Goal: Information Seeking & Learning: Check status

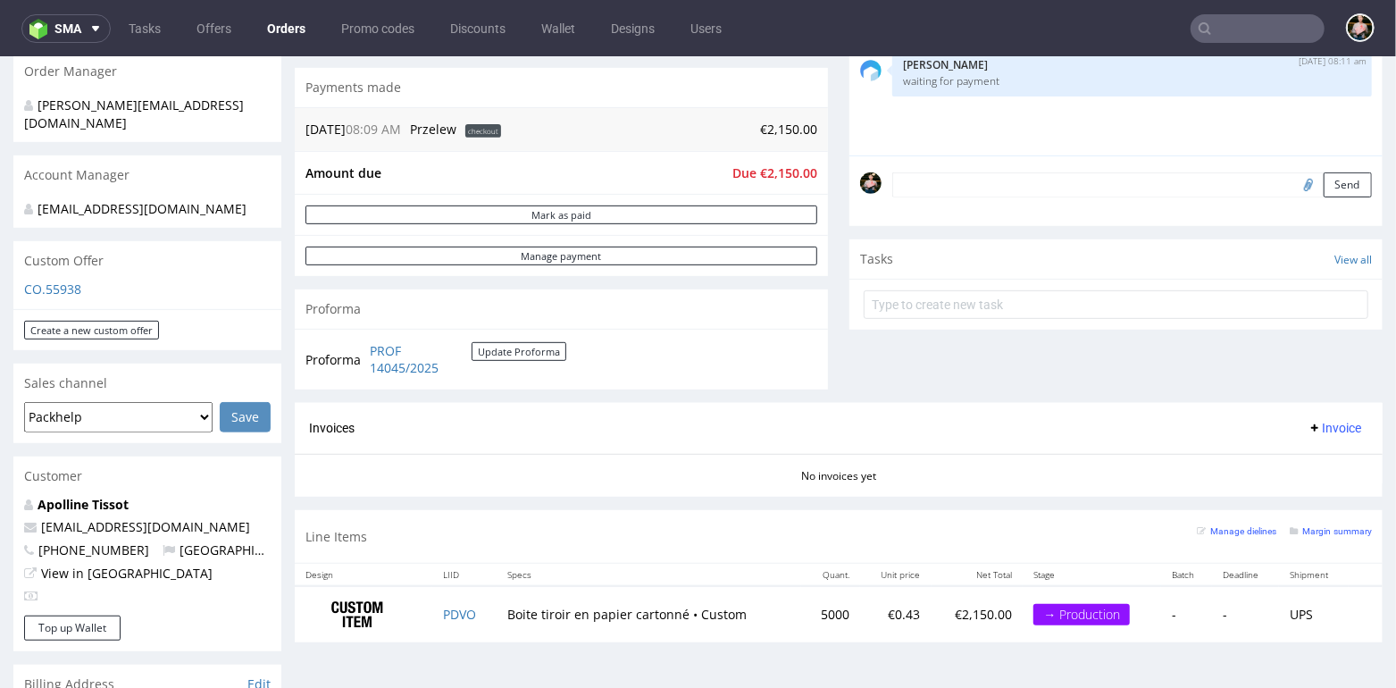
scroll to position [455, 0]
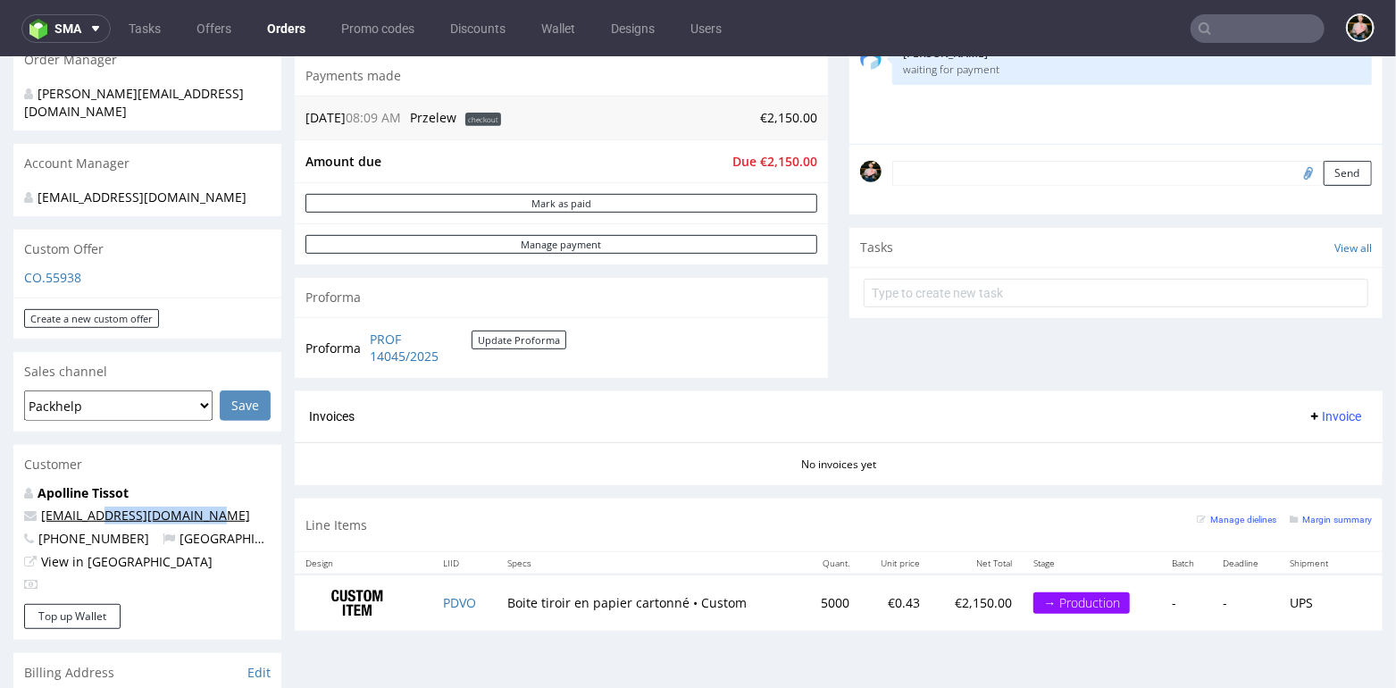
drag, startPoint x: 223, startPoint y: 513, endPoint x: 95, endPoint y: 513, distance: 128.6
click at [95, 513] on p "apolline@theharmonist.com" at bounding box center [147, 514] width 246 height 18
copy link "theharmonist.com"
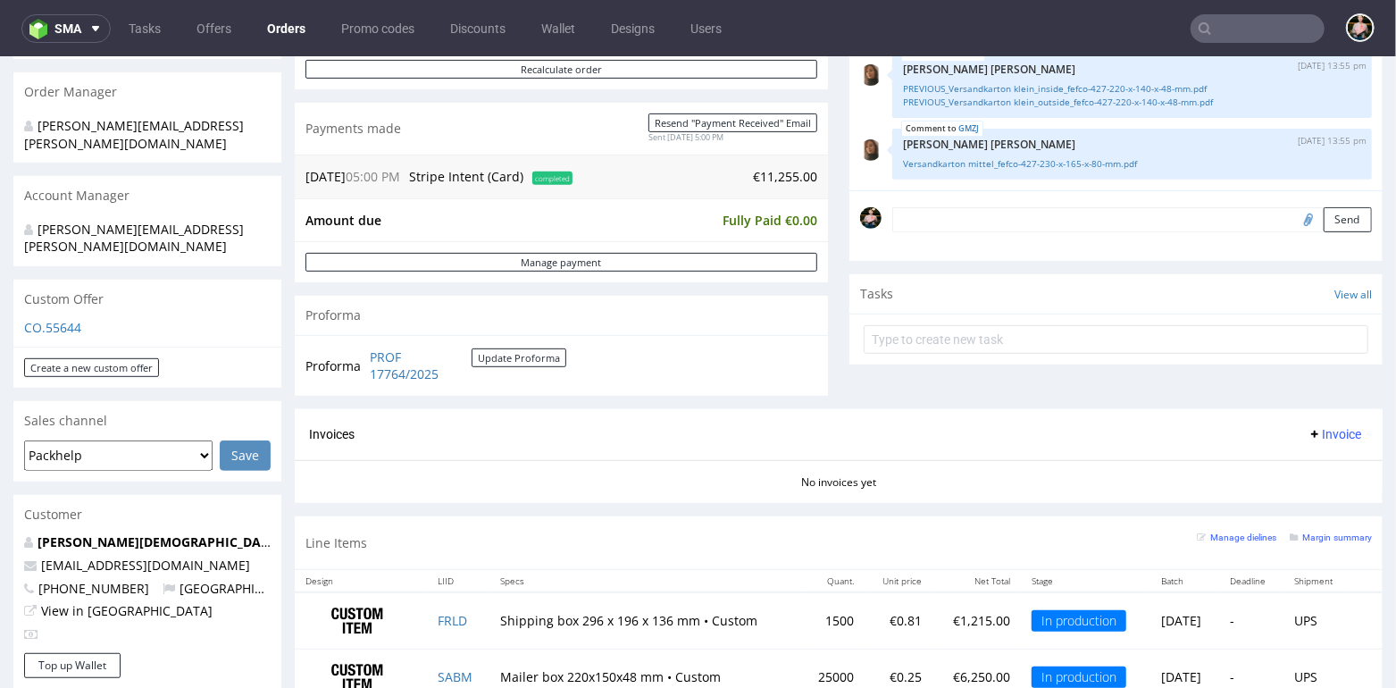
scroll to position [420, 0]
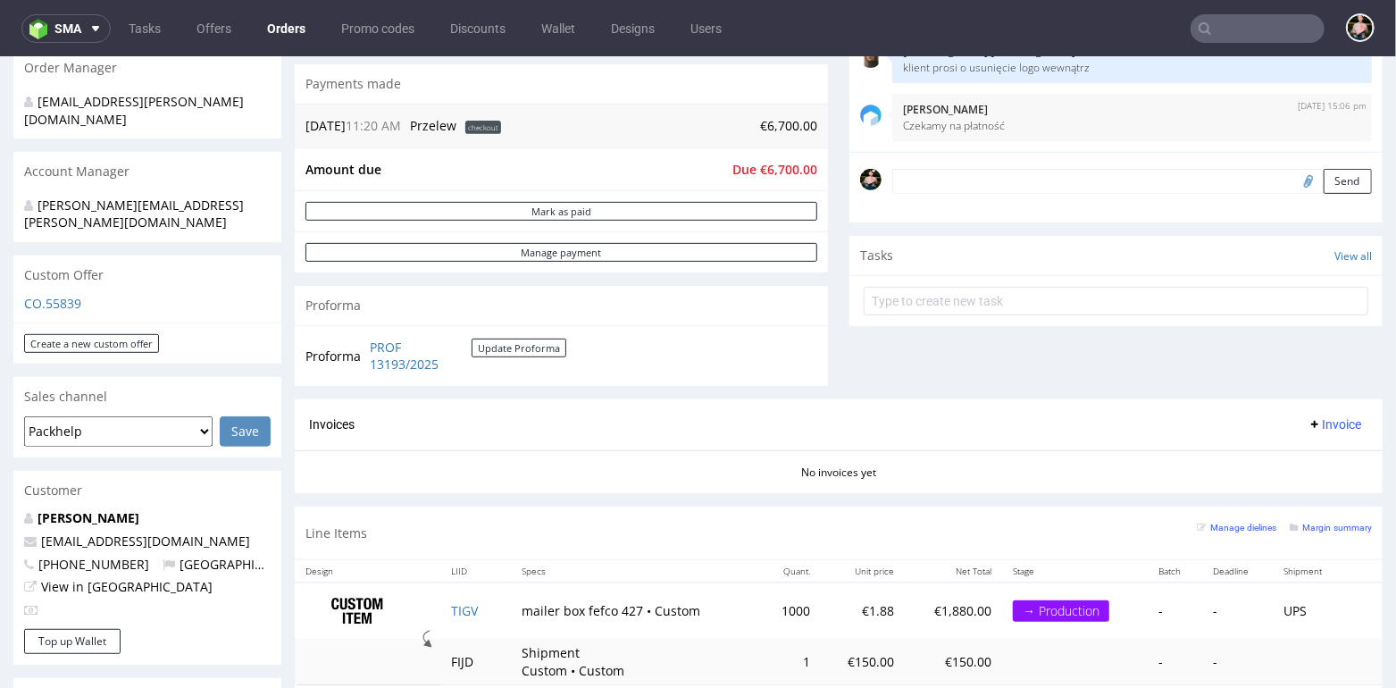
scroll to position [447, 0]
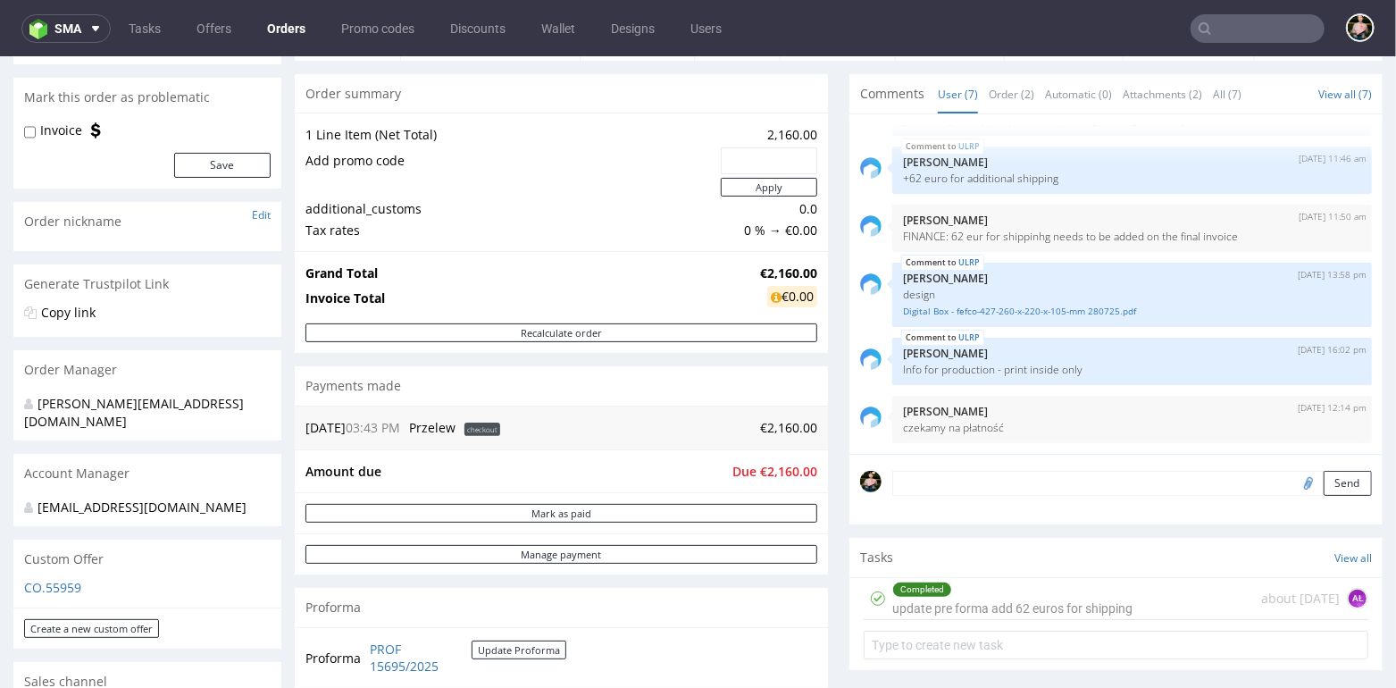
scroll to position [143, 0]
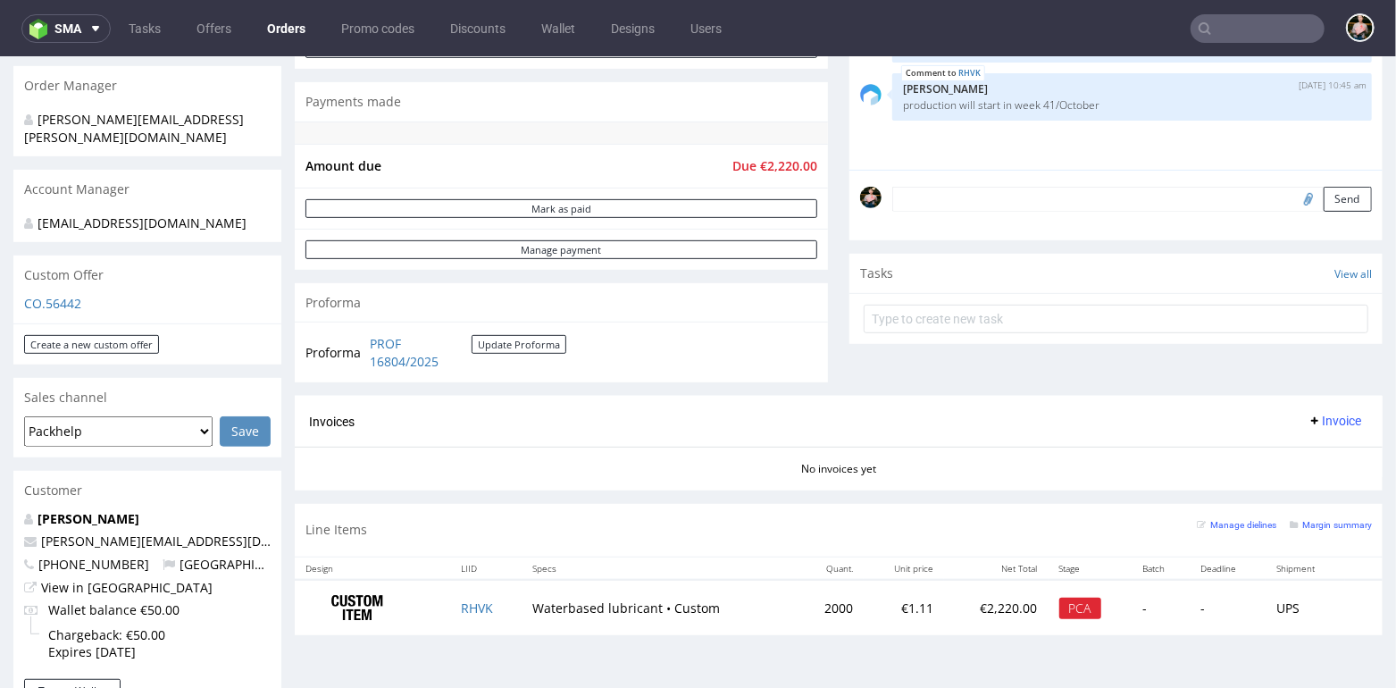
scroll to position [425, 0]
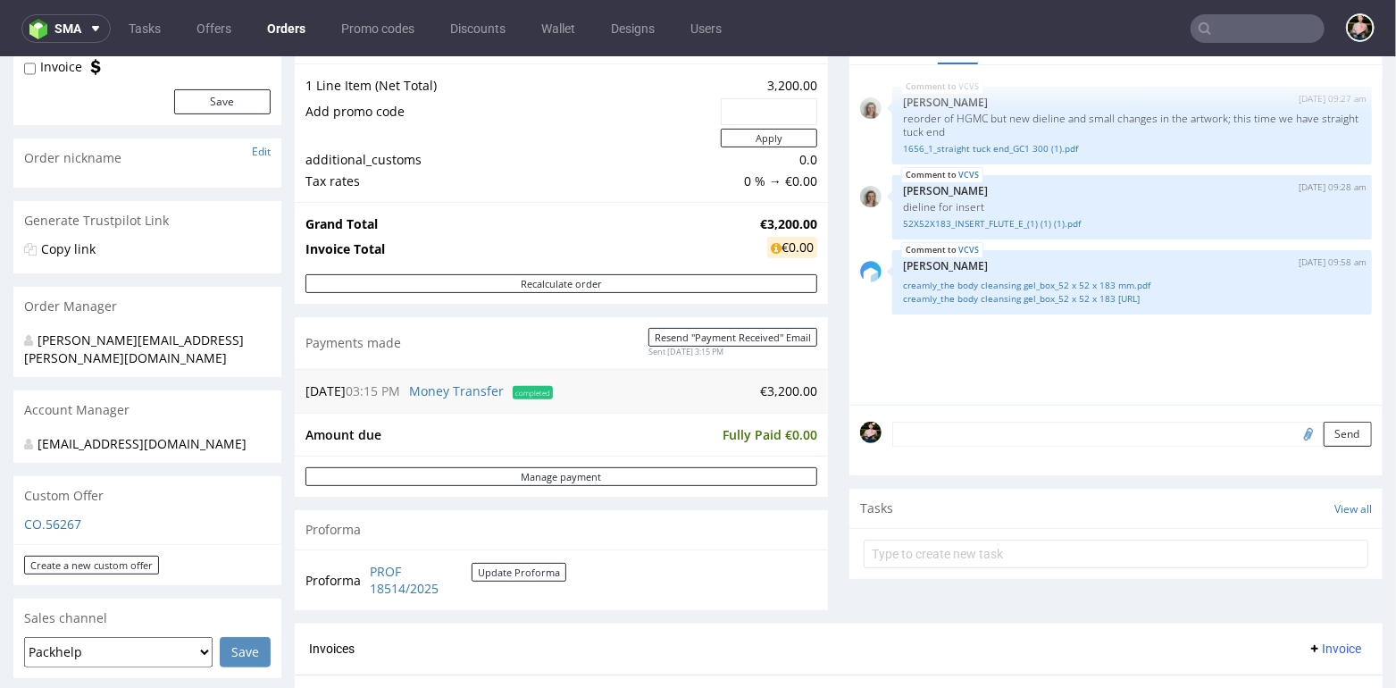
scroll to position [462, 0]
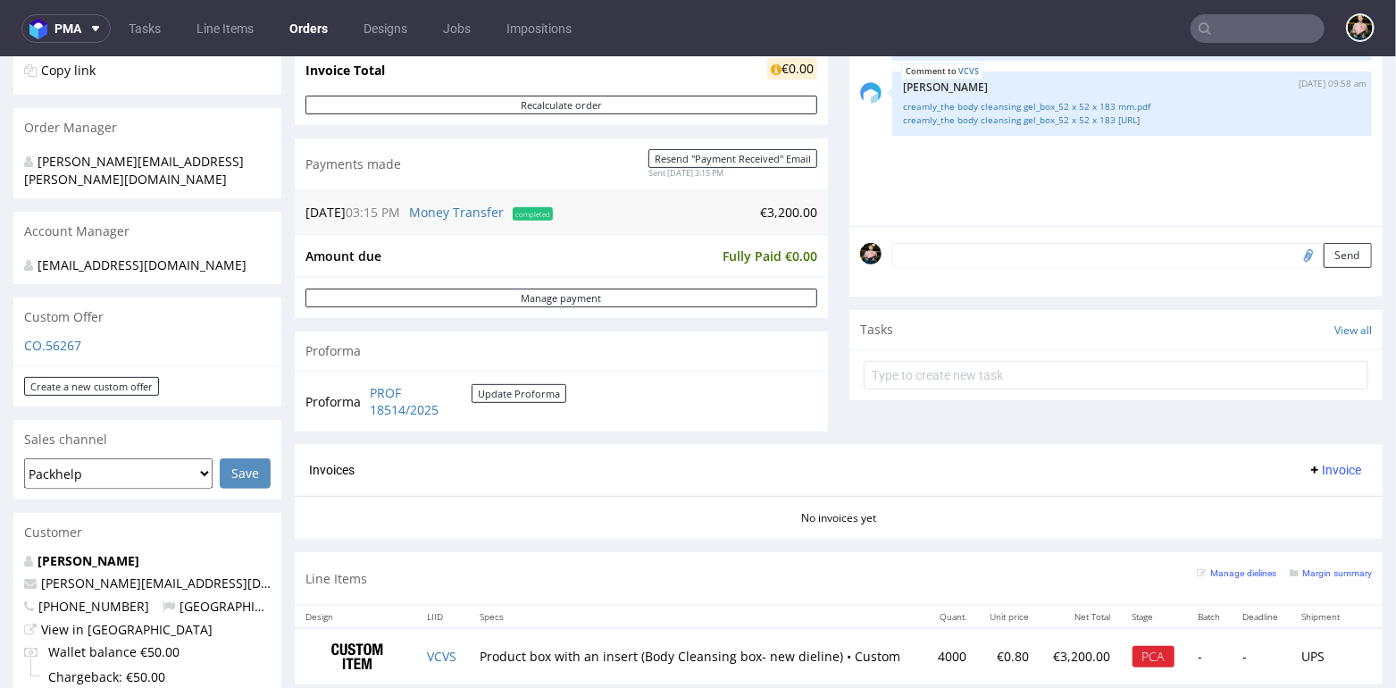
scroll to position [385, 0]
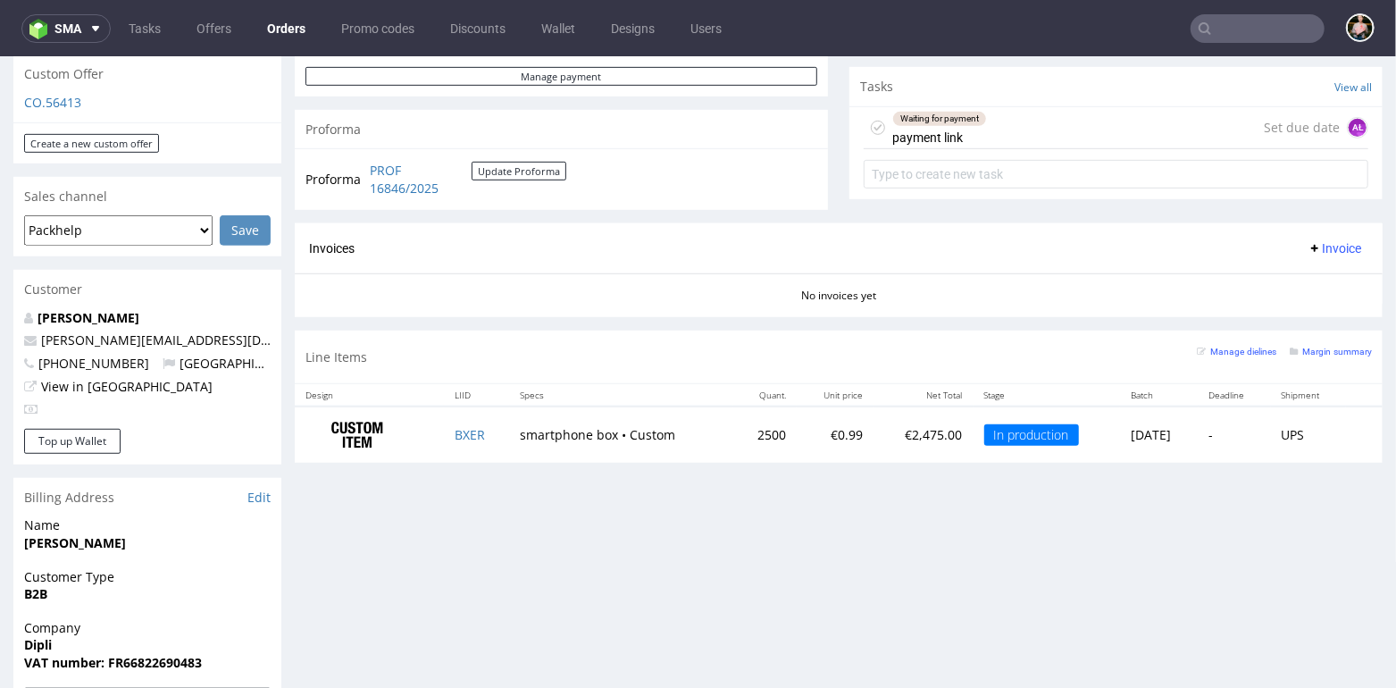
scroll to position [586, 0]
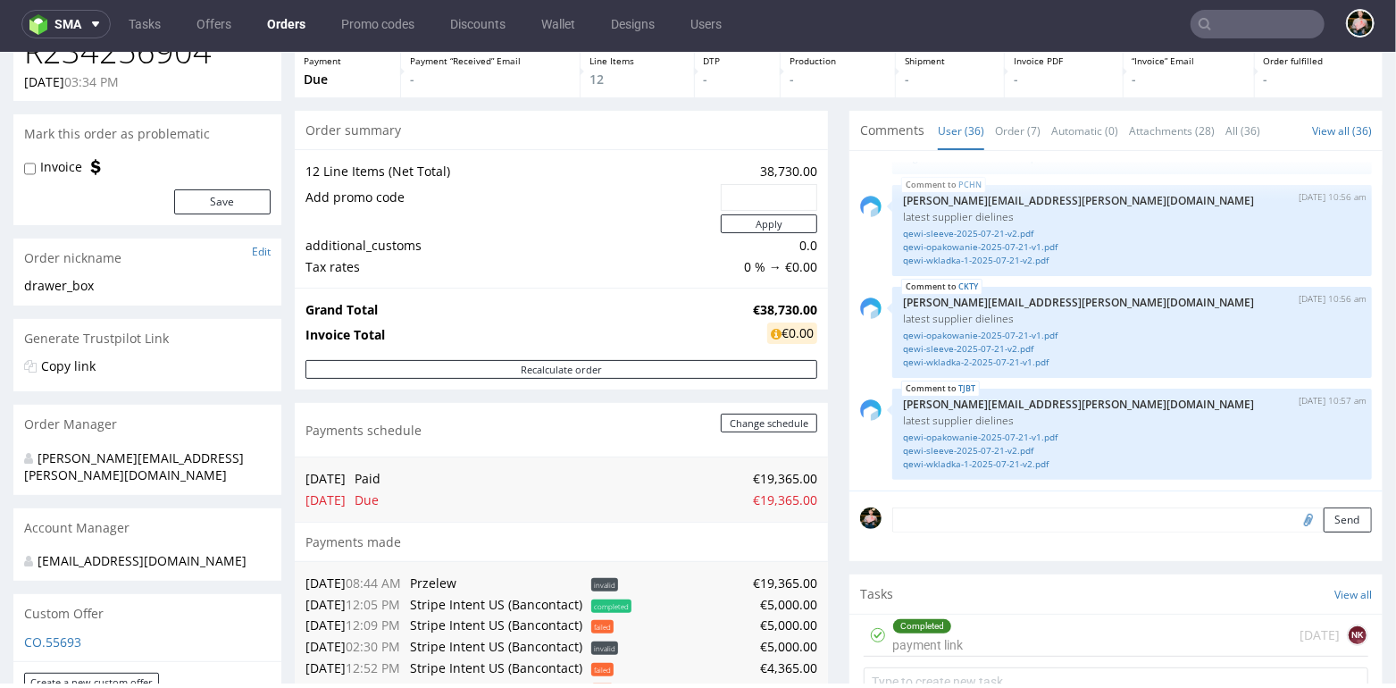
scroll to position [101, 0]
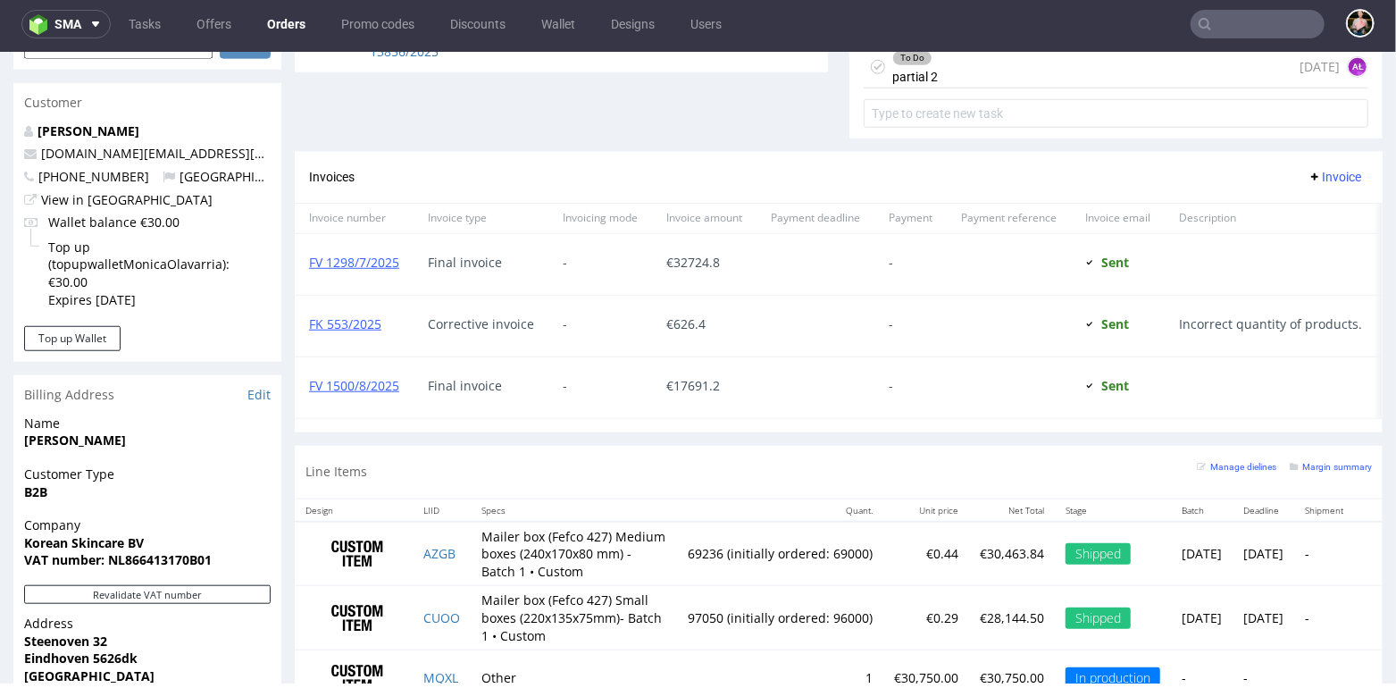
scroll to position [831, 0]
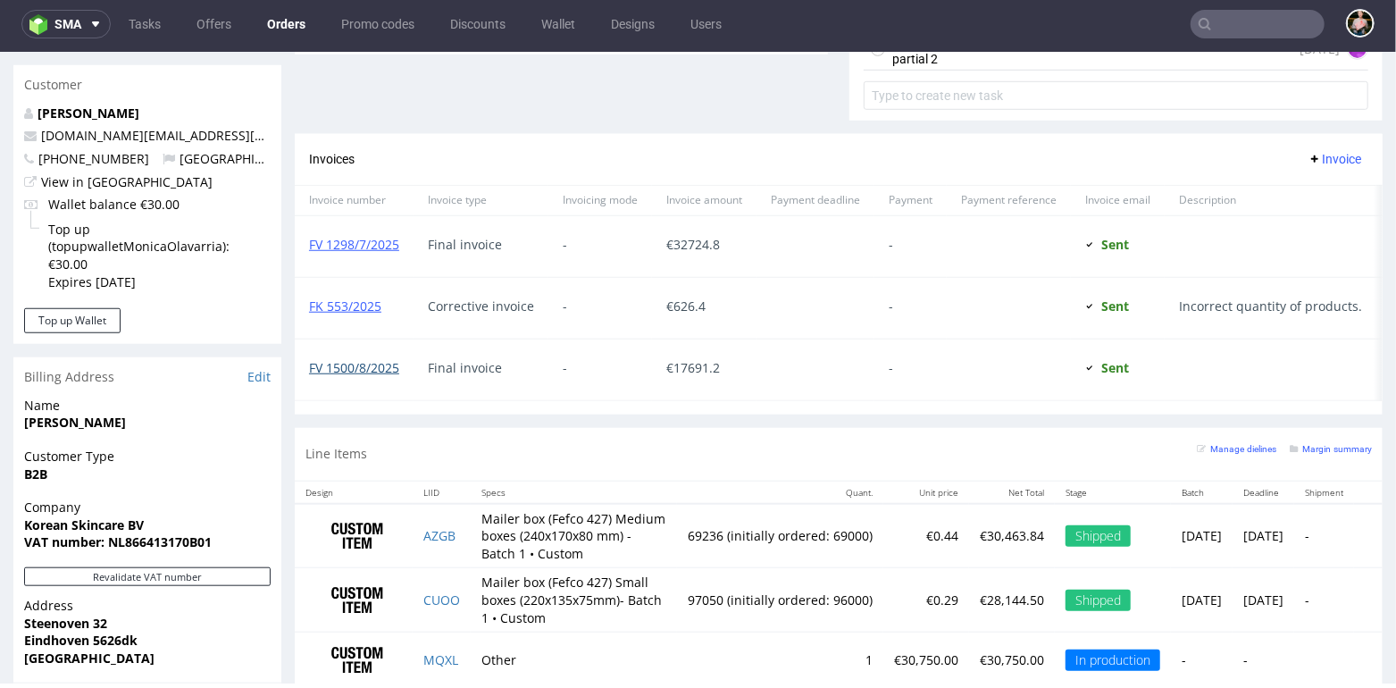
click at [352, 361] on link "FV 1500/8/2025" at bounding box center [354, 366] width 90 height 17
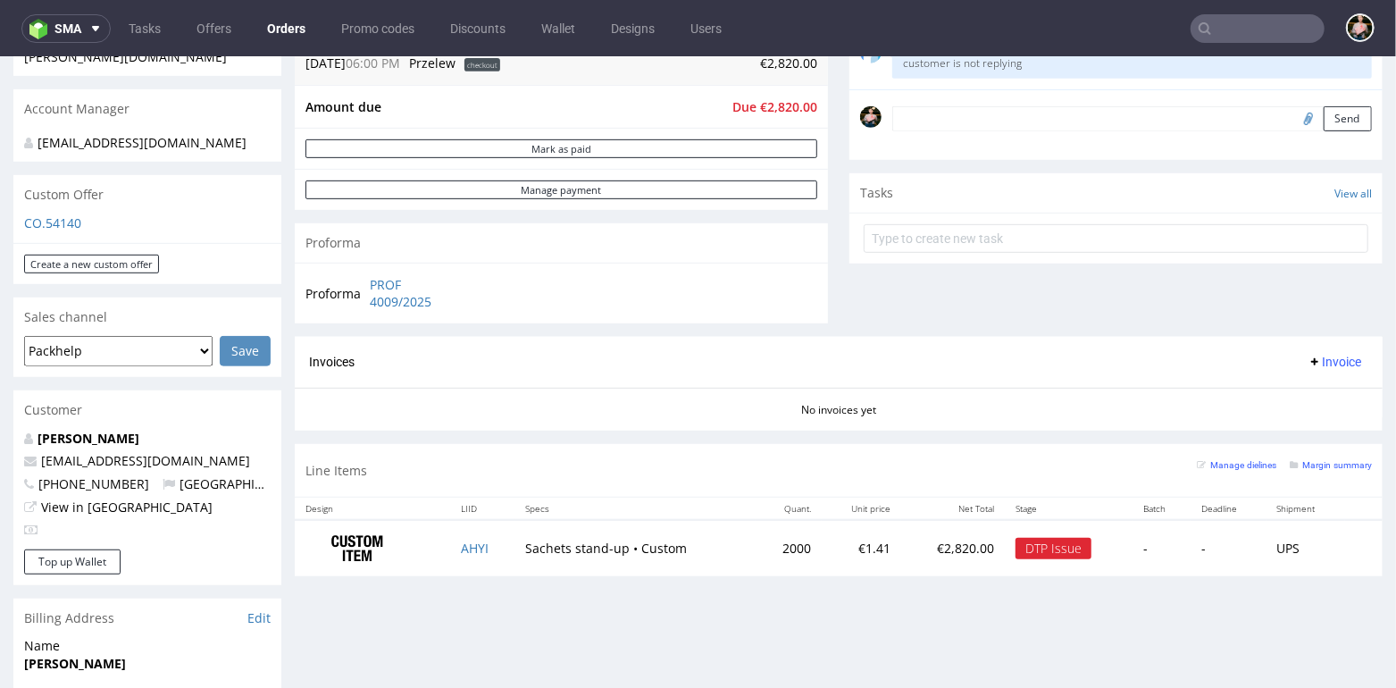
scroll to position [534, 0]
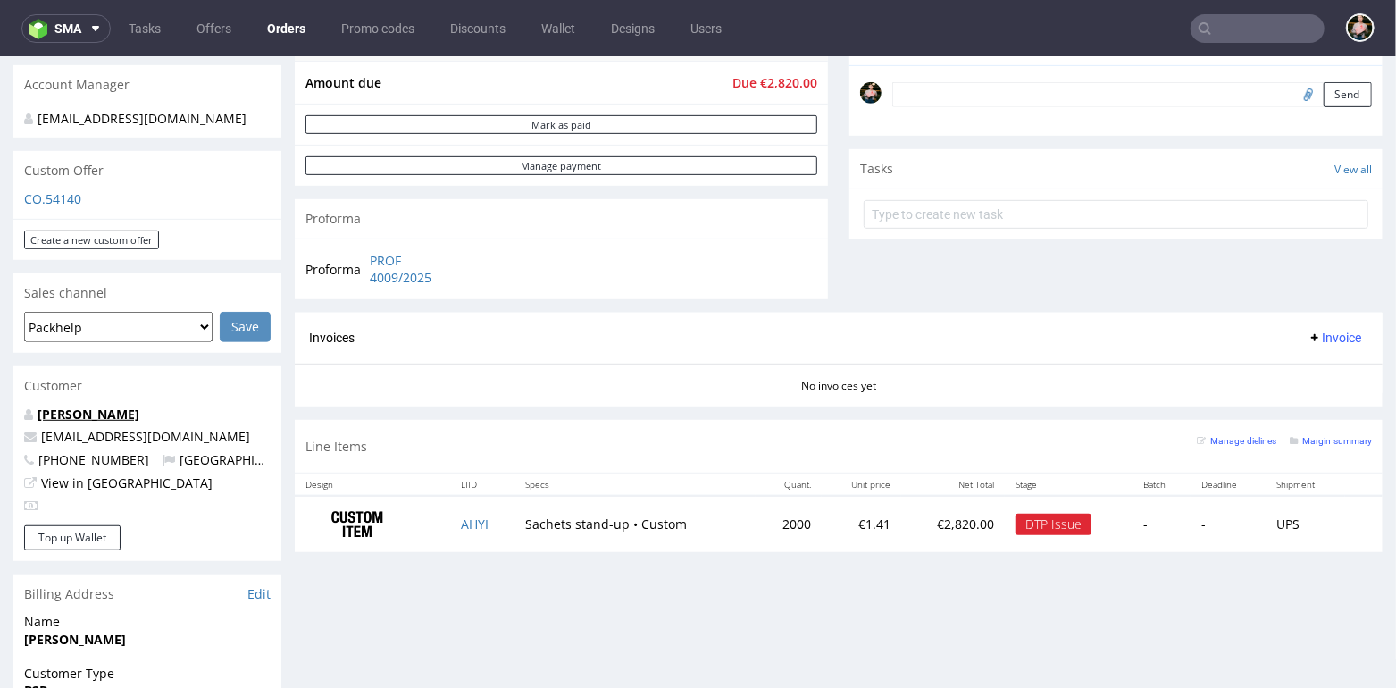
drag, startPoint x: 170, startPoint y: 417, endPoint x: 38, endPoint y: 416, distance: 132.2
click at [38, 416] on p "Antoine Scandolera" at bounding box center [147, 414] width 246 height 18
copy link "Antoine Scandolera"
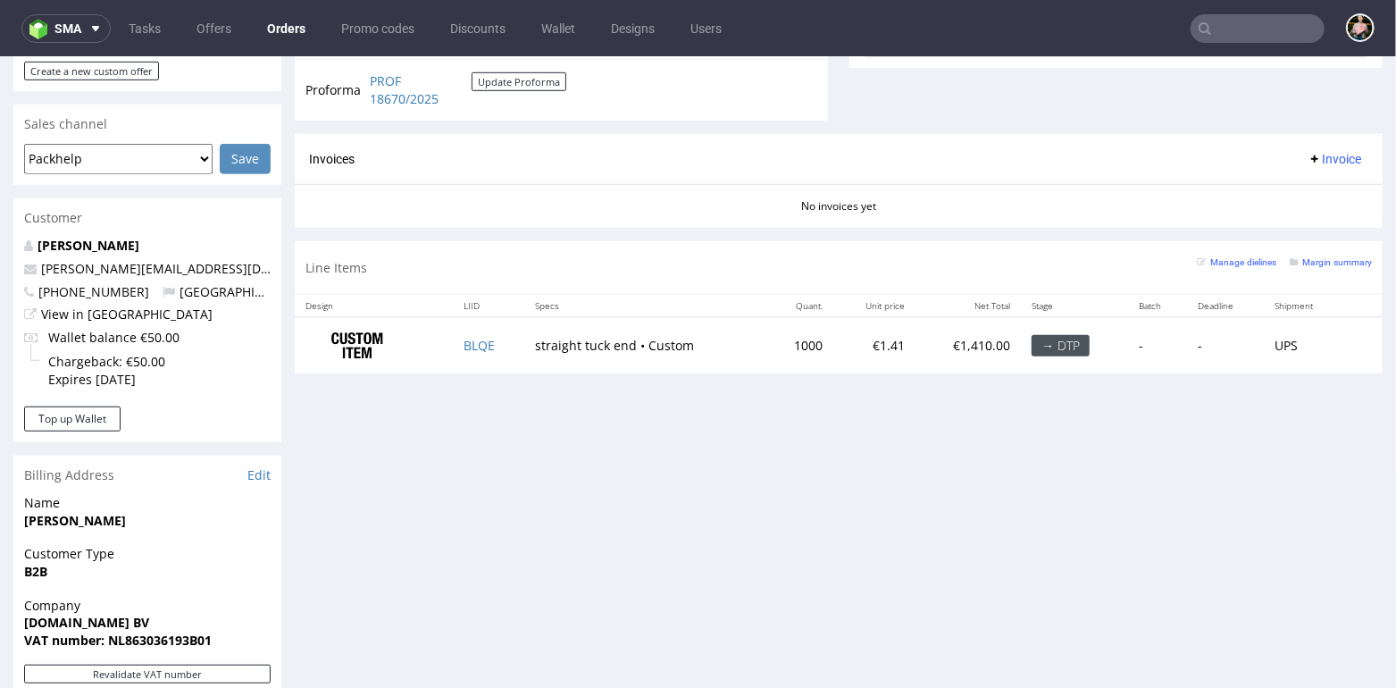
scroll to position [717, 0]
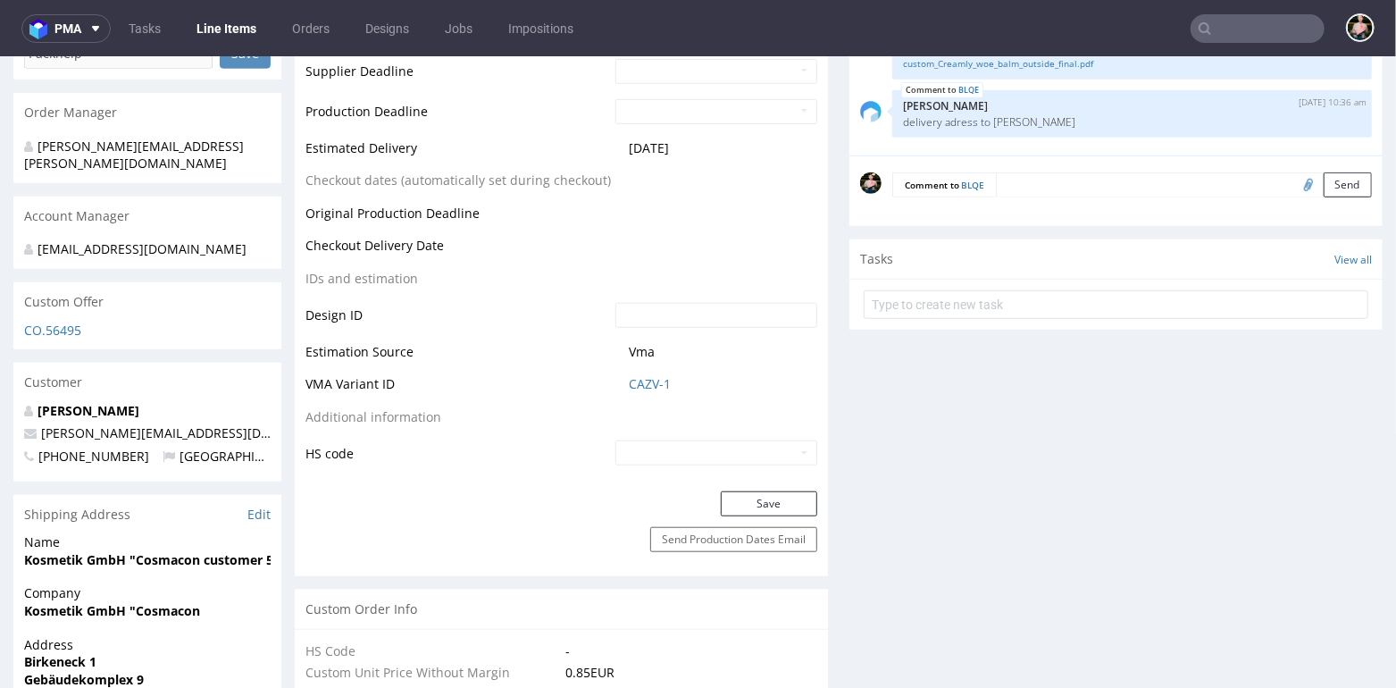
scroll to position [757, 0]
click at [257, 513] on link "Edit" at bounding box center [258, 514] width 23 height 18
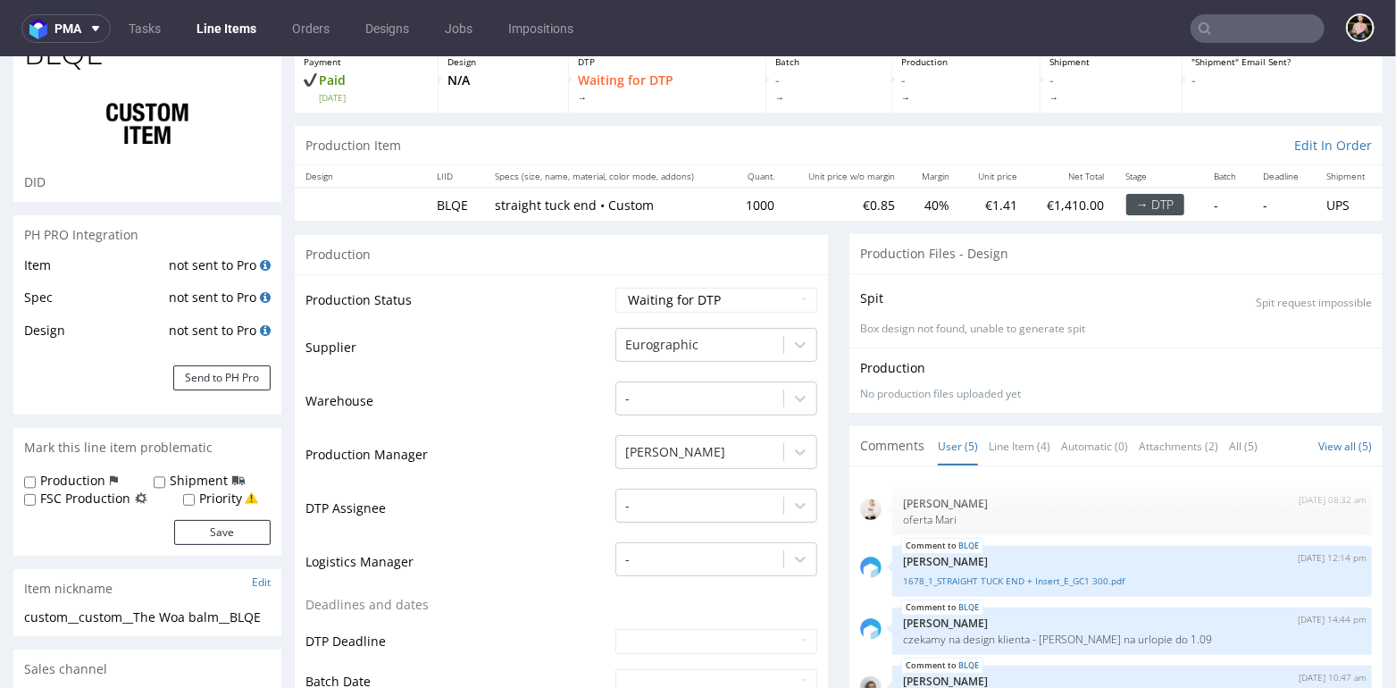
scroll to position [0, 0]
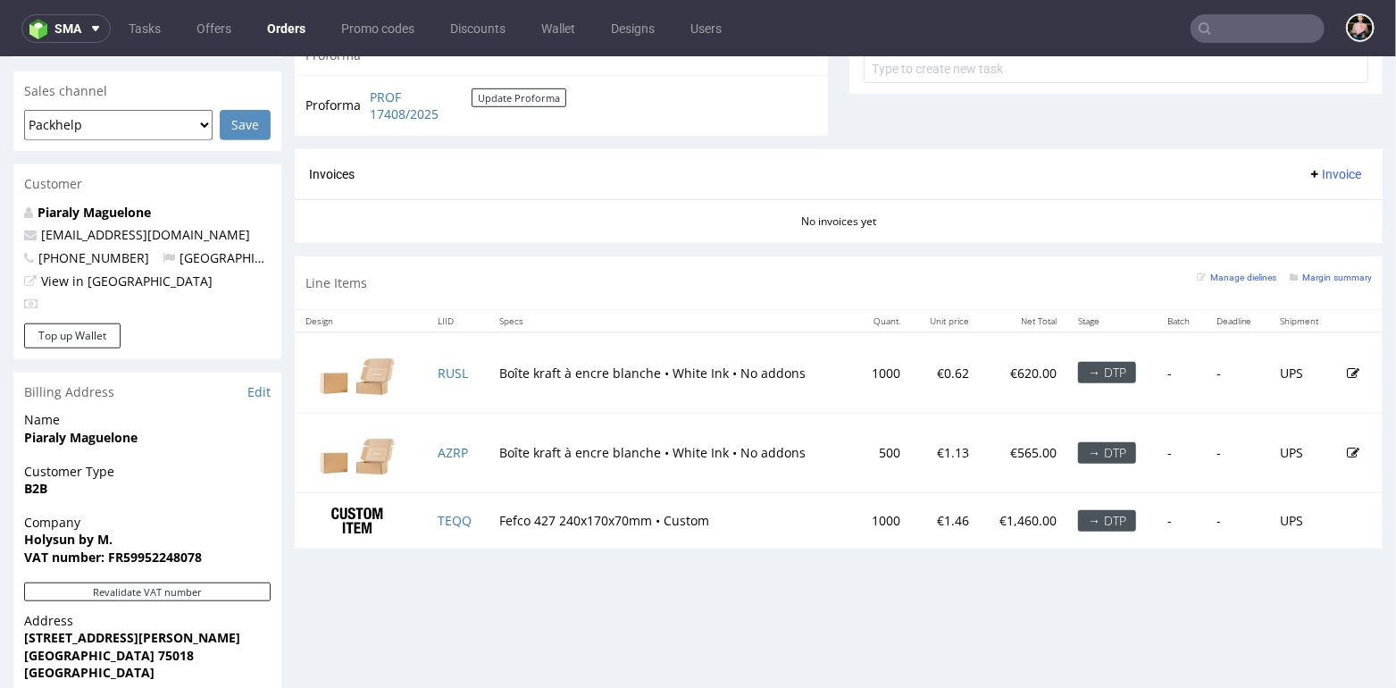
scroll to position [764, 0]
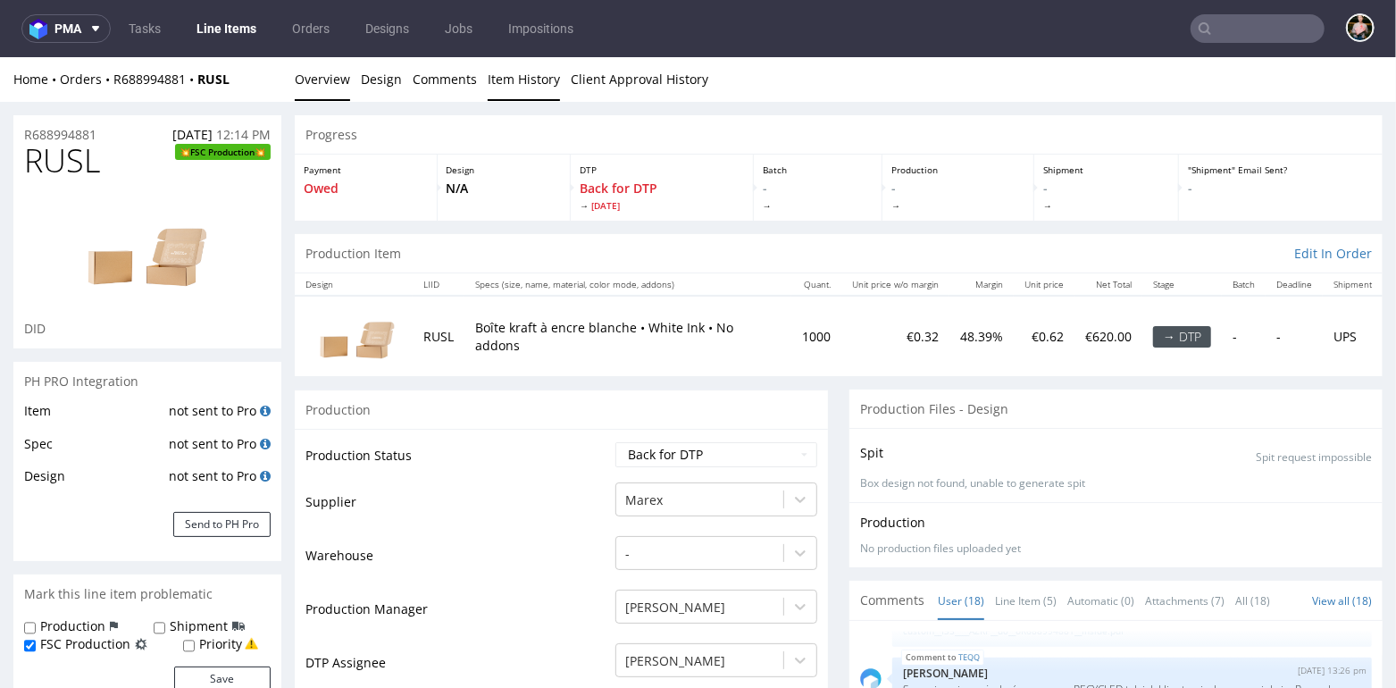
click at [513, 79] on link "Item History" at bounding box center [524, 78] width 72 height 44
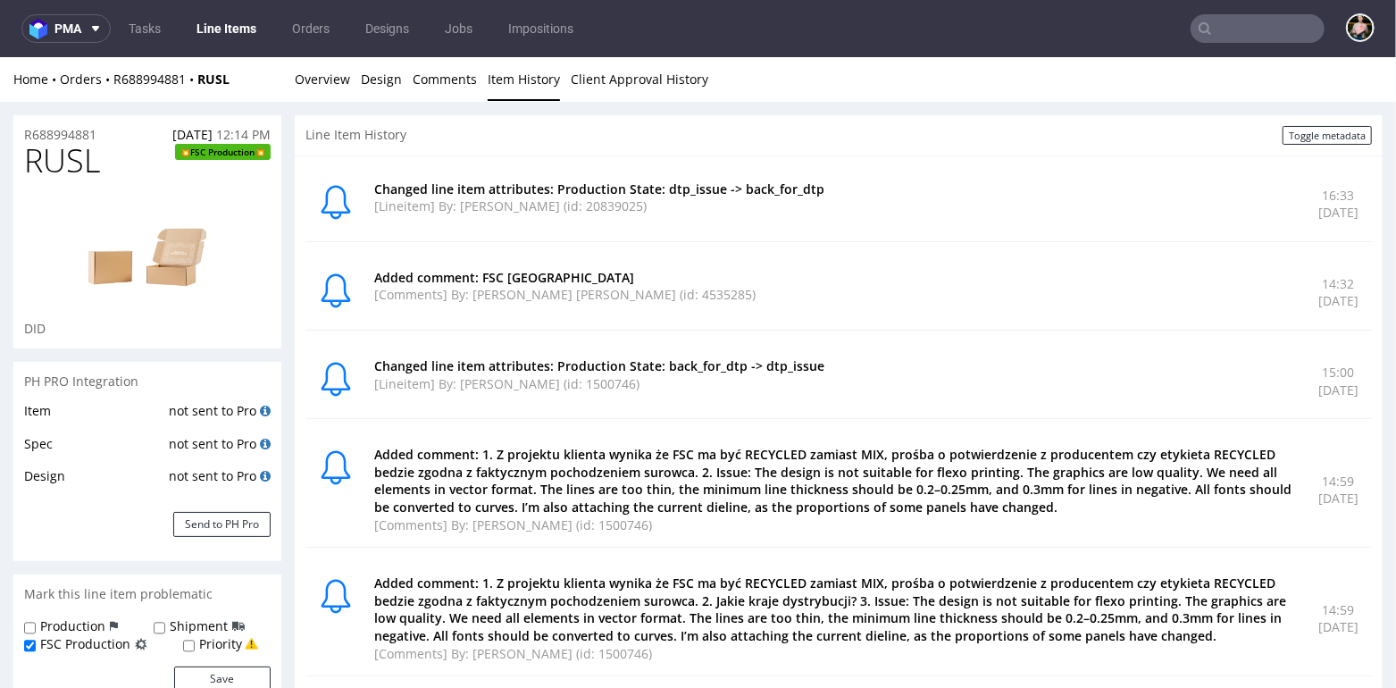
drag, startPoint x: 607, startPoint y: 23, endPoint x: 663, endPoint y: 0, distance: 60.0
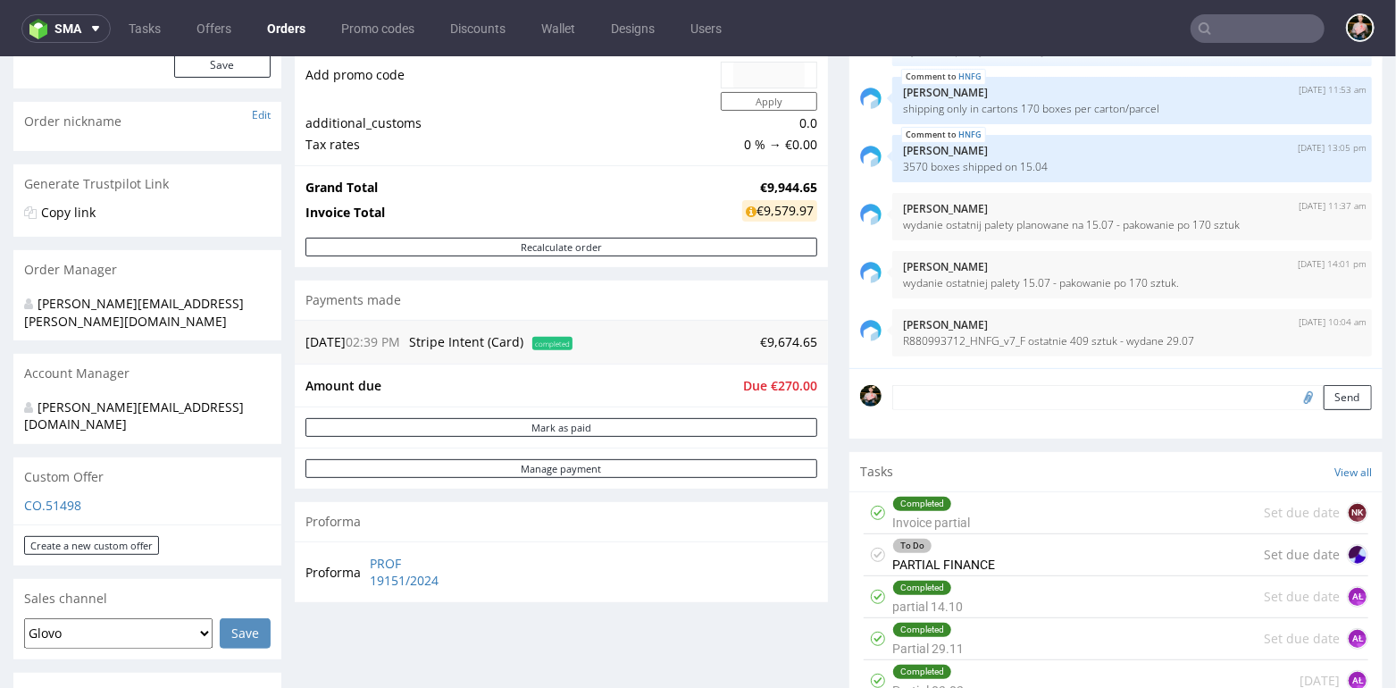
scroll to position [246, 0]
click at [999, 593] on div "Completed partial 14.10 Set due date AŁ" at bounding box center [1116, 595] width 505 height 42
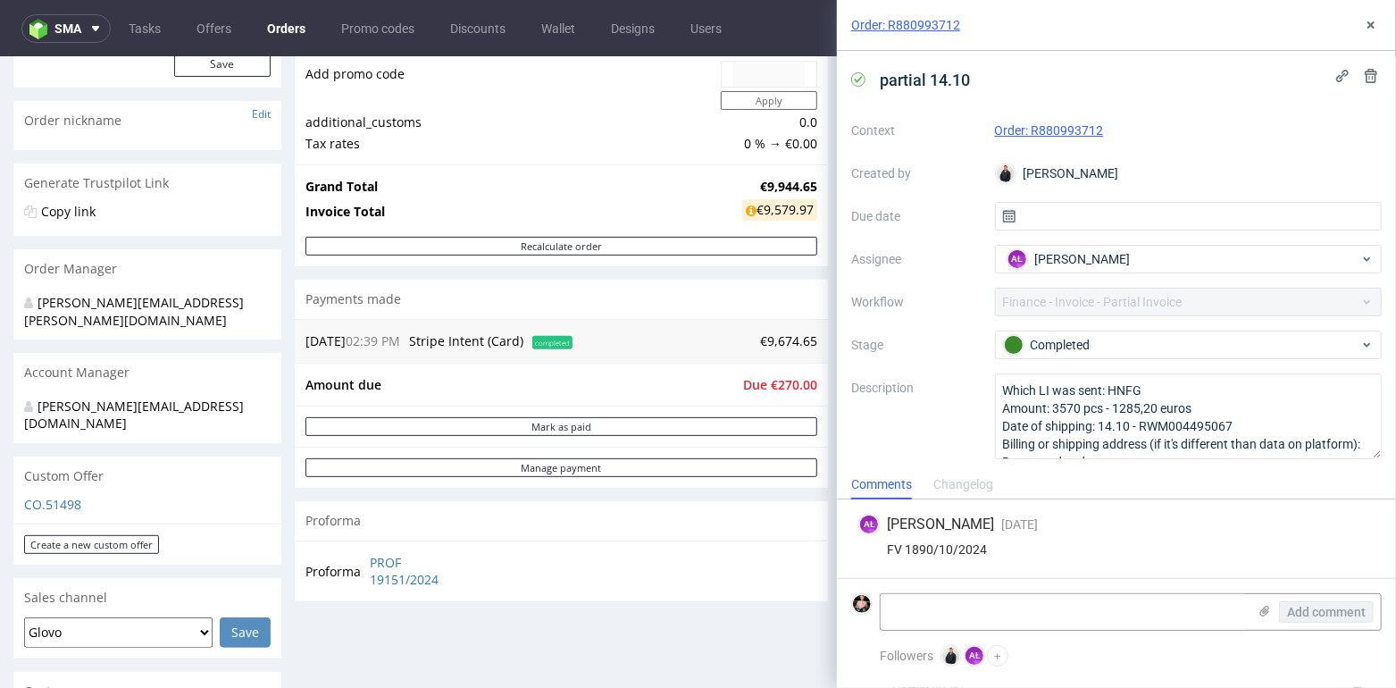
scroll to position [1, 0]
click at [1368, 27] on use at bounding box center [1370, 24] width 7 height 7
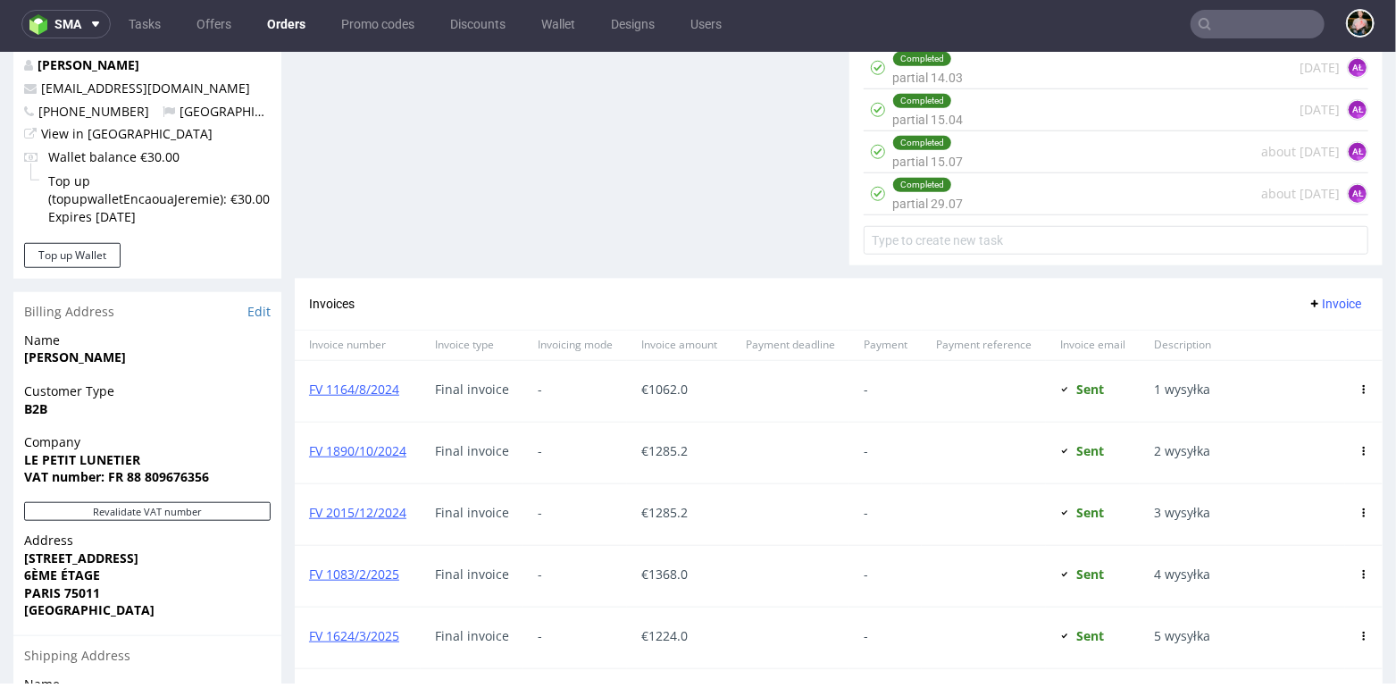
scroll to position [913, 0]
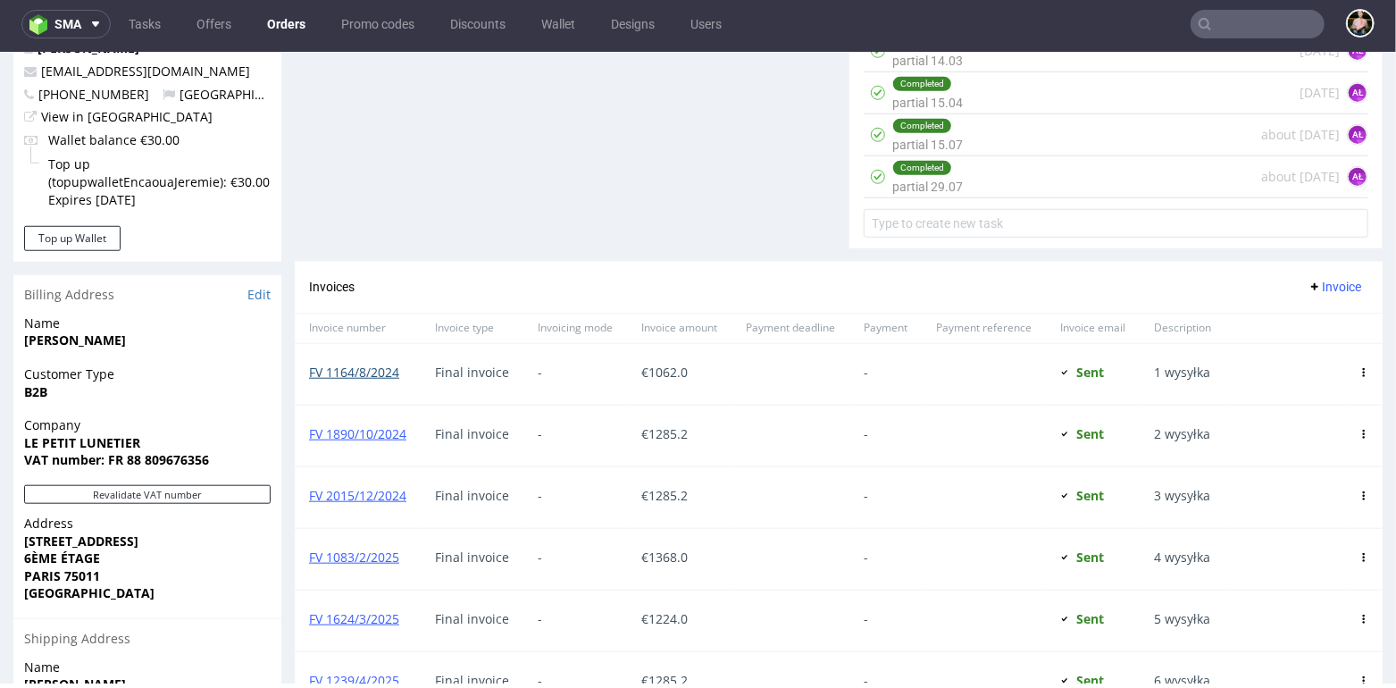
click at [369, 363] on link "FV 1164/8/2024" at bounding box center [354, 371] width 90 height 17
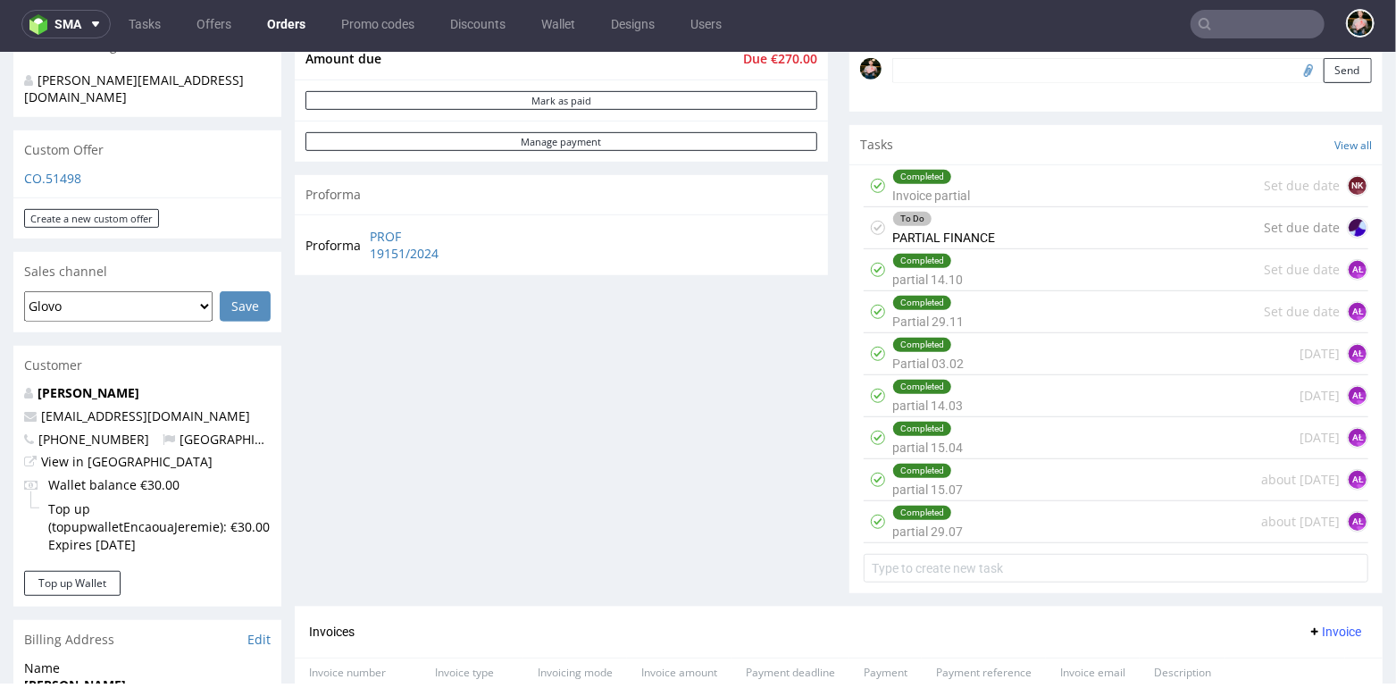
scroll to position [537, 0]
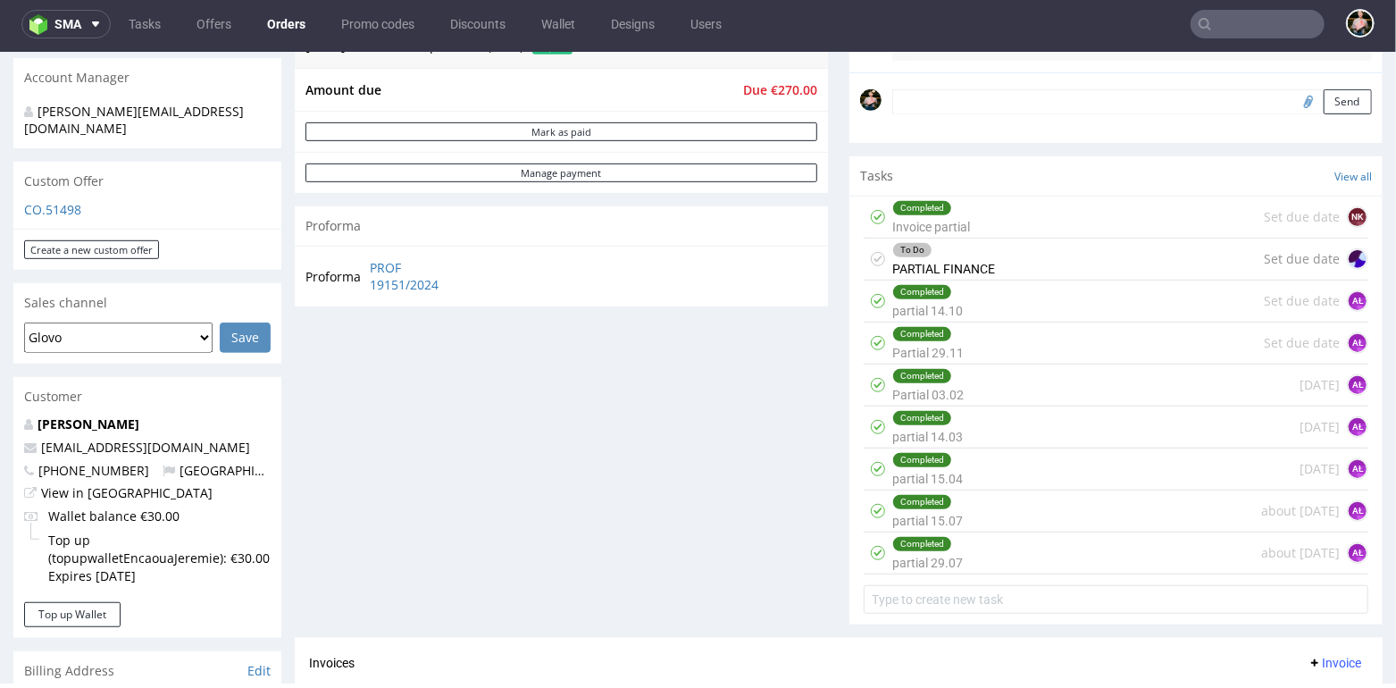
click at [1032, 212] on div "Completed Invoice partial Set due date NK" at bounding box center [1116, 217] width 505 height 42
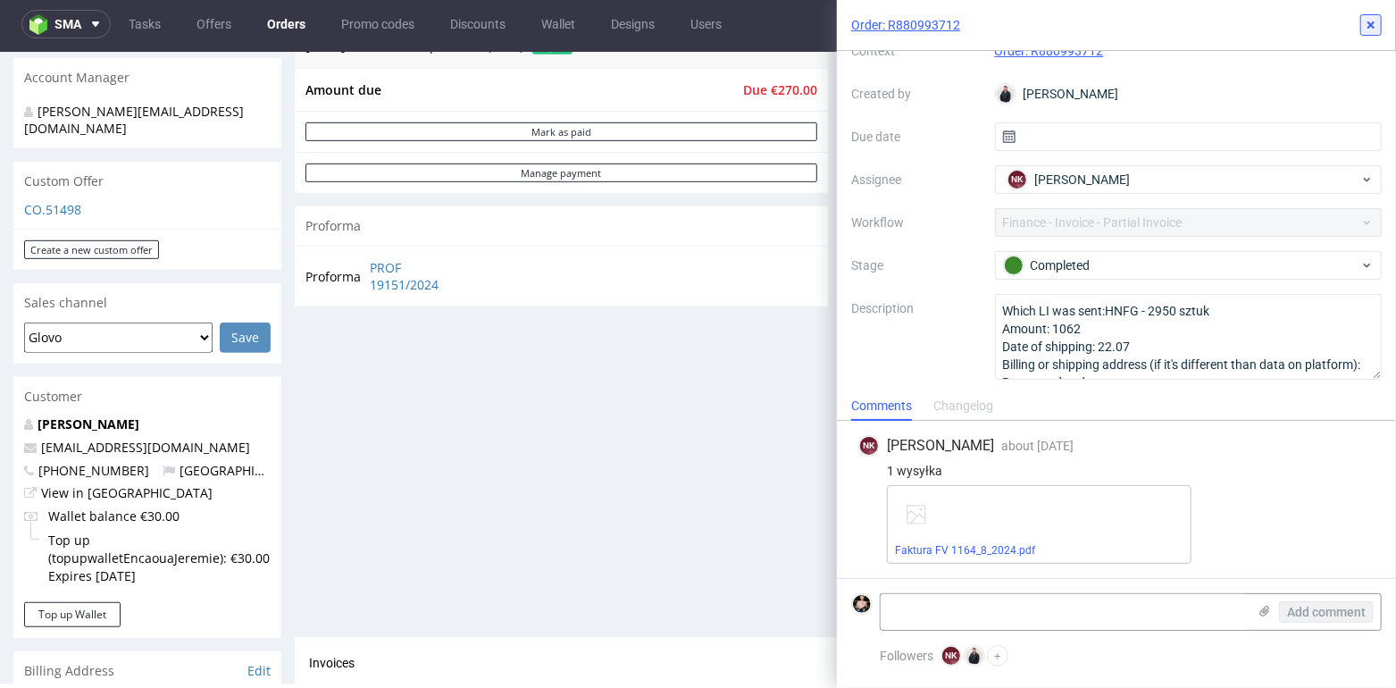
click at [1366, 23] on icon at bounding box center [1371, 25] width 14 height 14
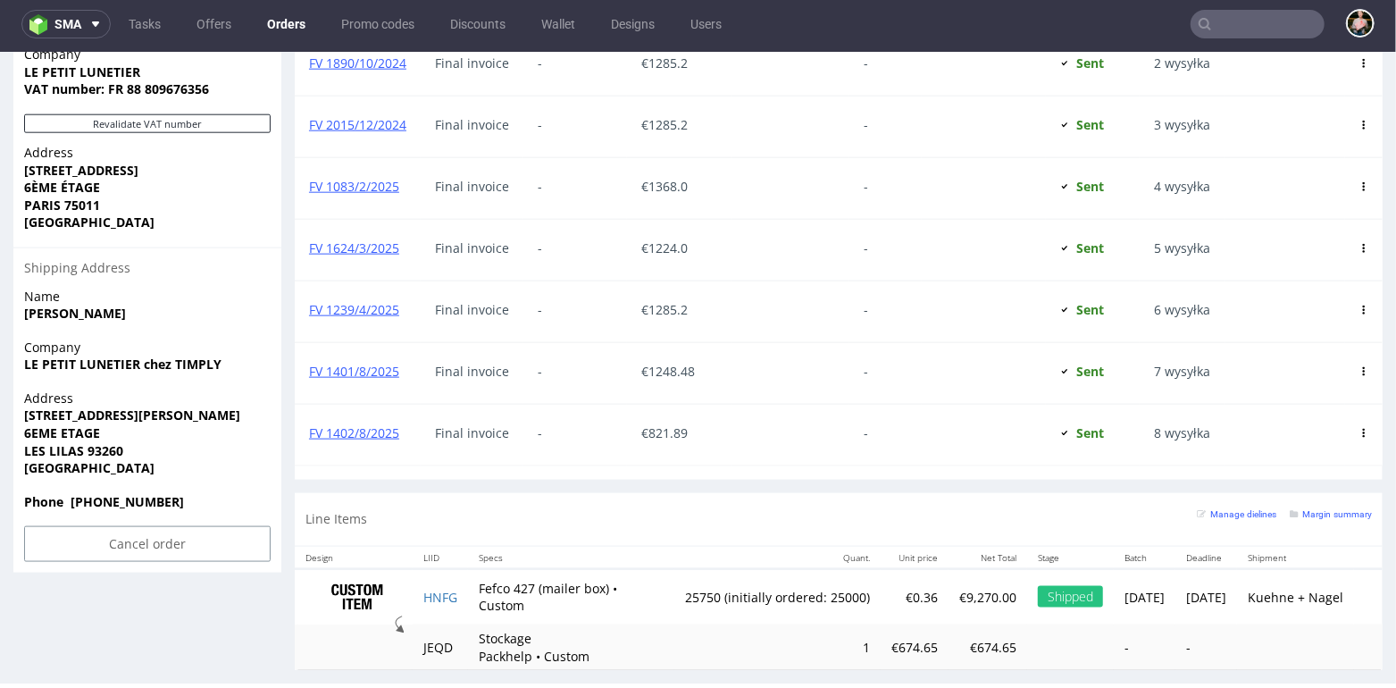
scroll to position [1296, 0]
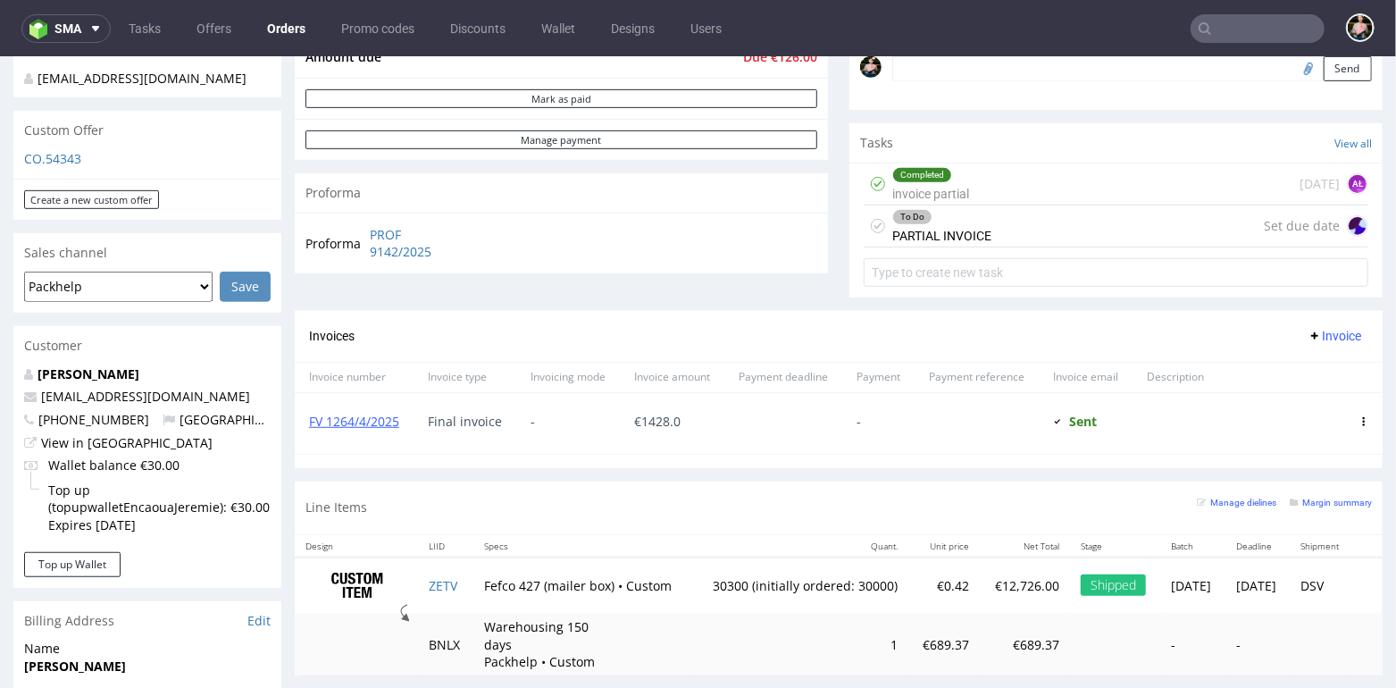
scroll to position [572, 0]
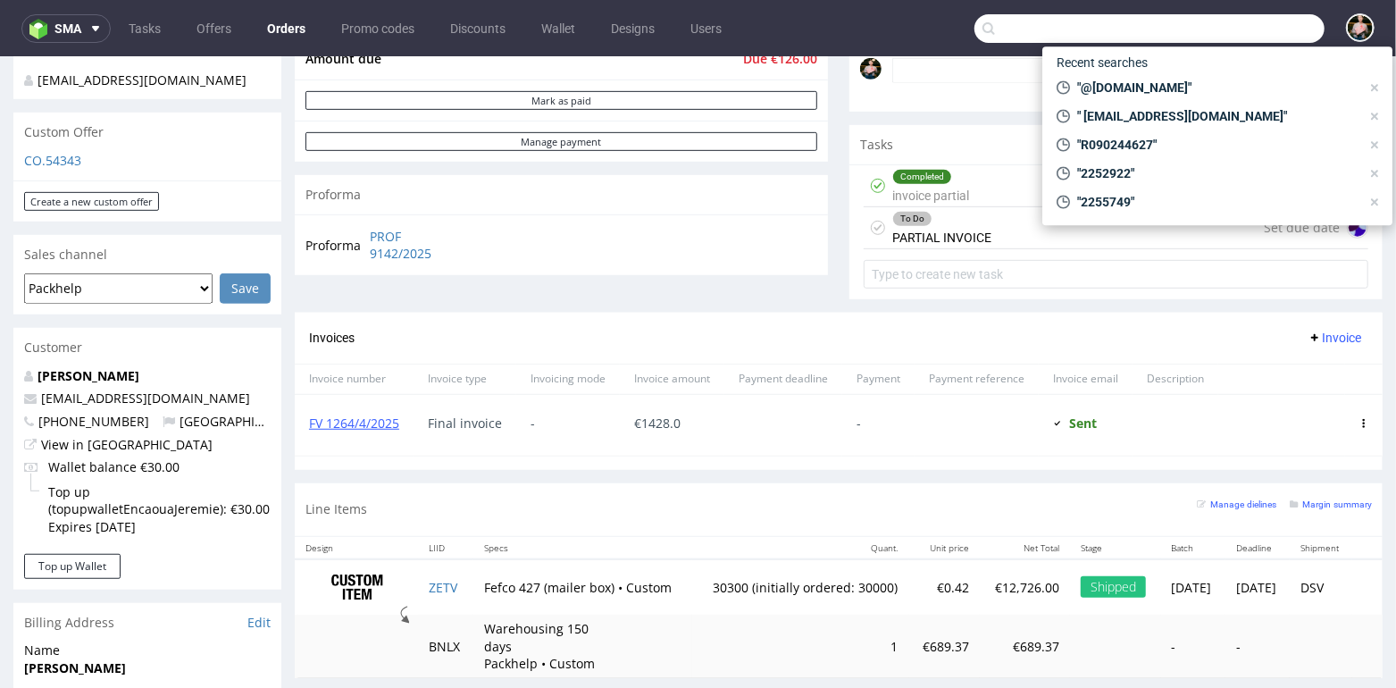
click at [1215, 21] on input "text" at bounding box center [1149, 28] width 350 height 29
paste input "[URL][DOMAIN_NAME]"
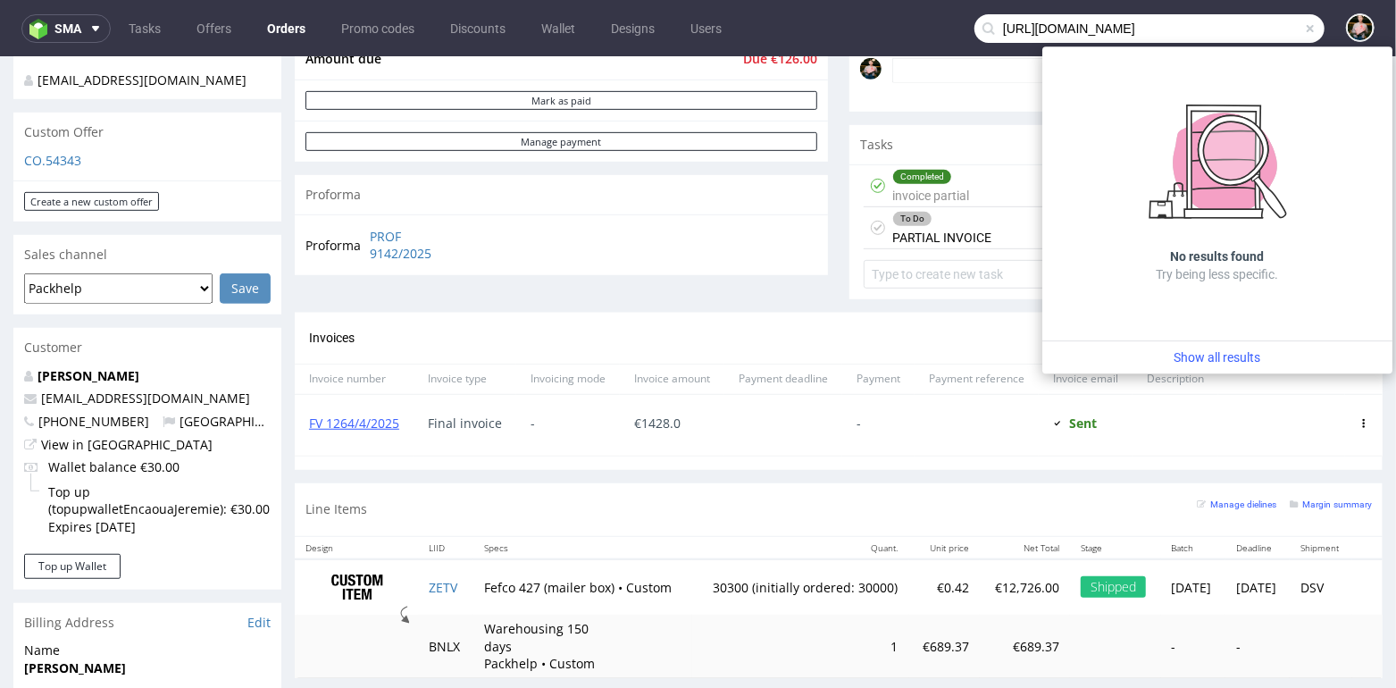
scroll to position [0, 0]
drag, startPoint x: 1195, startPoint y: 28, endPoint x: 980, endPoint y: 3, distance: 216.7
click at [980, 3] on nav "sma Tasks Offers Orders Promo codes Discounts Wallet Designs Users [URL][DOMAIN…" at bounding box center [698, 28] width 1396 height 57
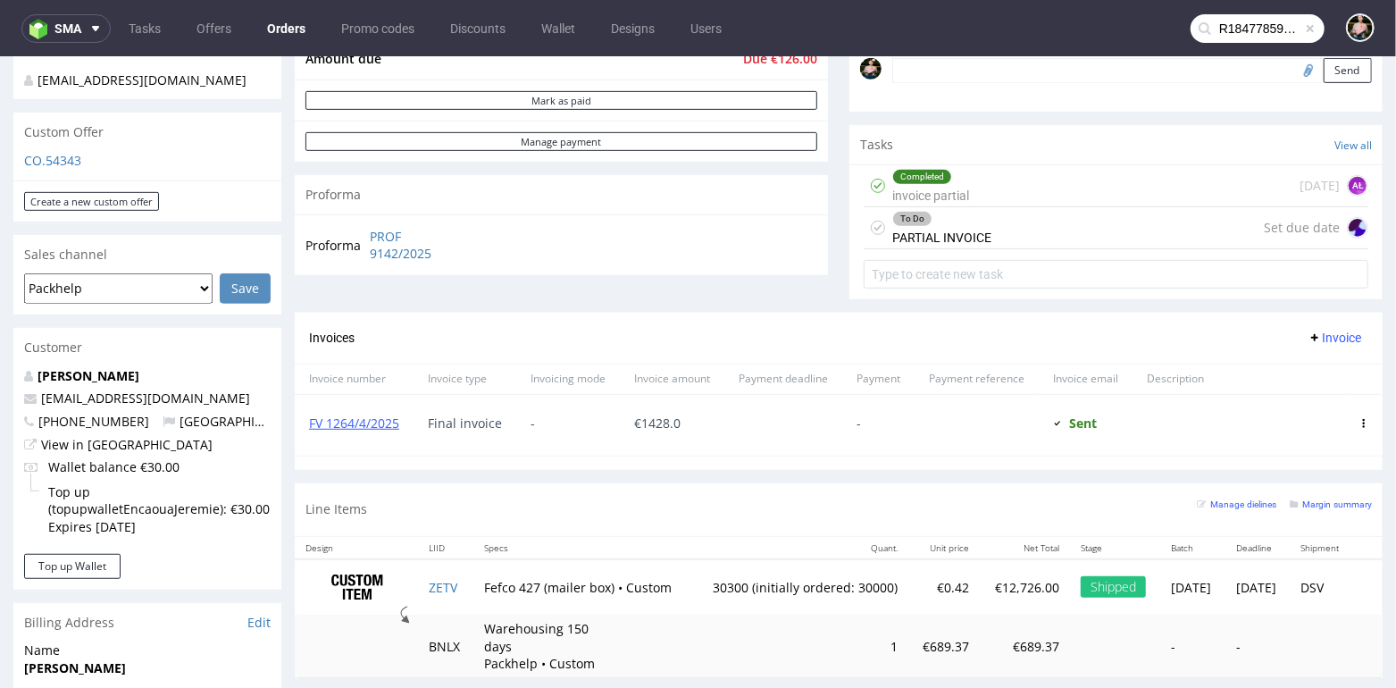
scroll to position [0, 11]
drag, startPoint x: 1274, startPoint y: 28, endPoint x: 1385, endPoint y: 38, distance: 112.1
click at [1385, 38] on div "sma Tasks Offers Orders Promo codes Discounts Wallet Designs Users R184778590/e…" at bounding box center [698, 344] width 1396 height 688
type input "R184778590"
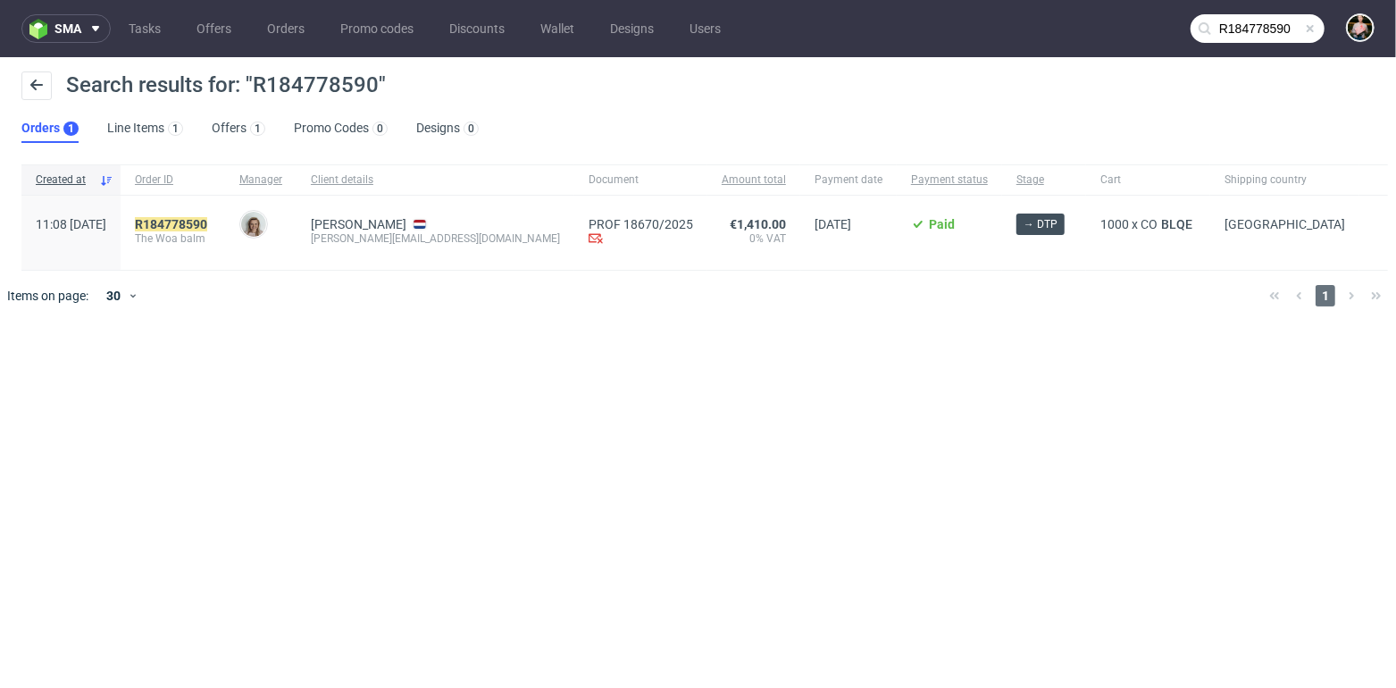
click at [1316, 30] on span at bounding box center [1310, 28] width 14 height 14
click at [1271, 31] on input "text" at bounding box center [1257, 28] width 134 height 29
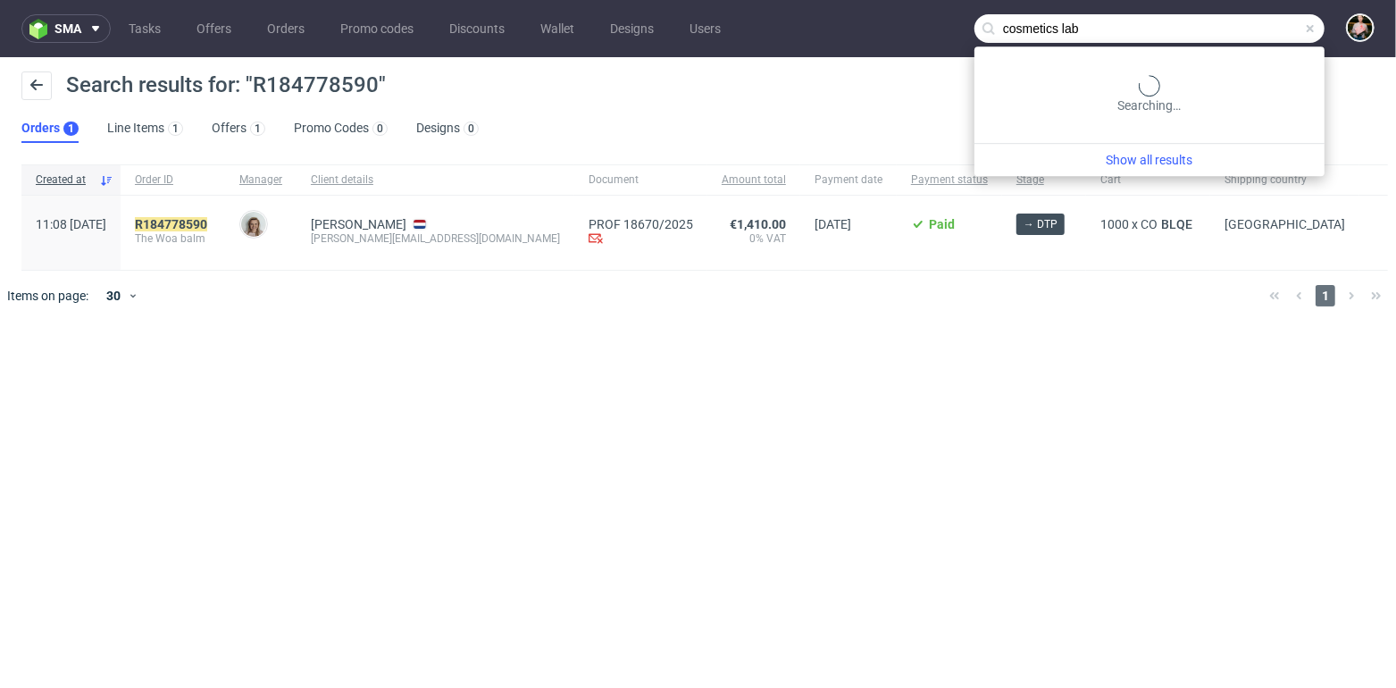
type input "cosmetics lab"
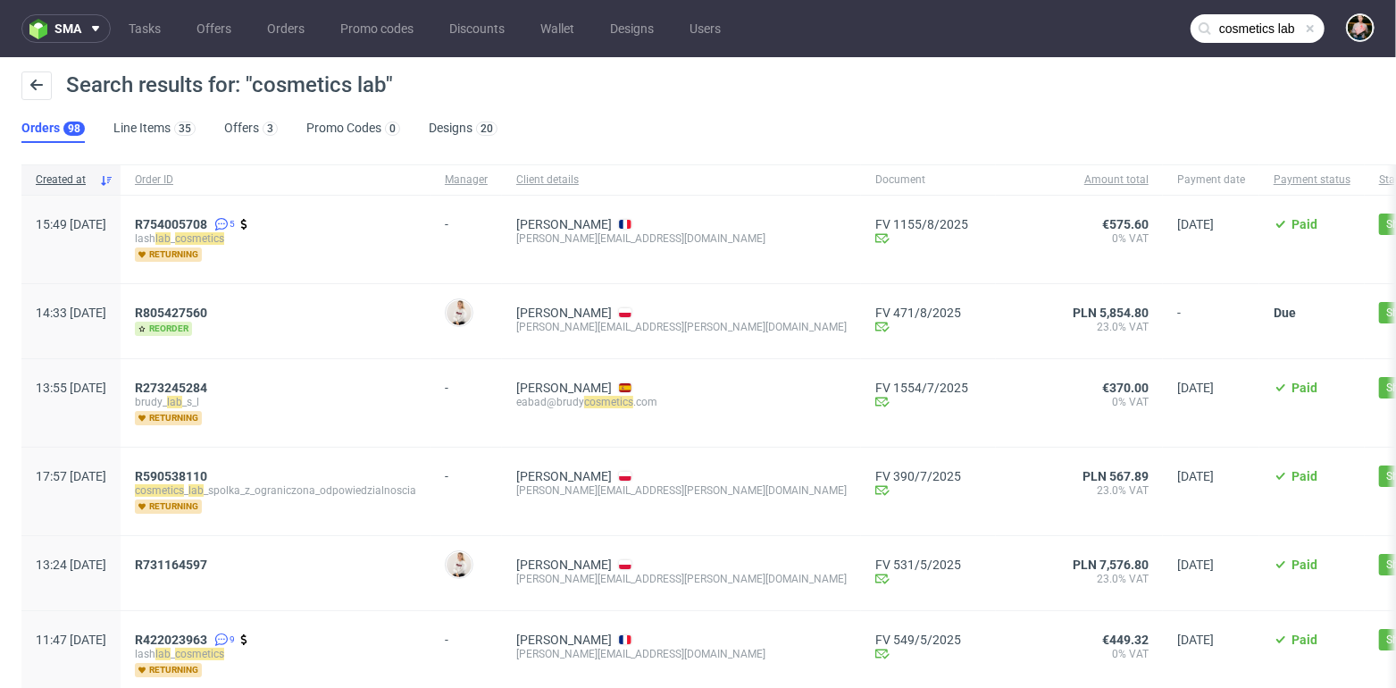
scroll to position [36, 0]
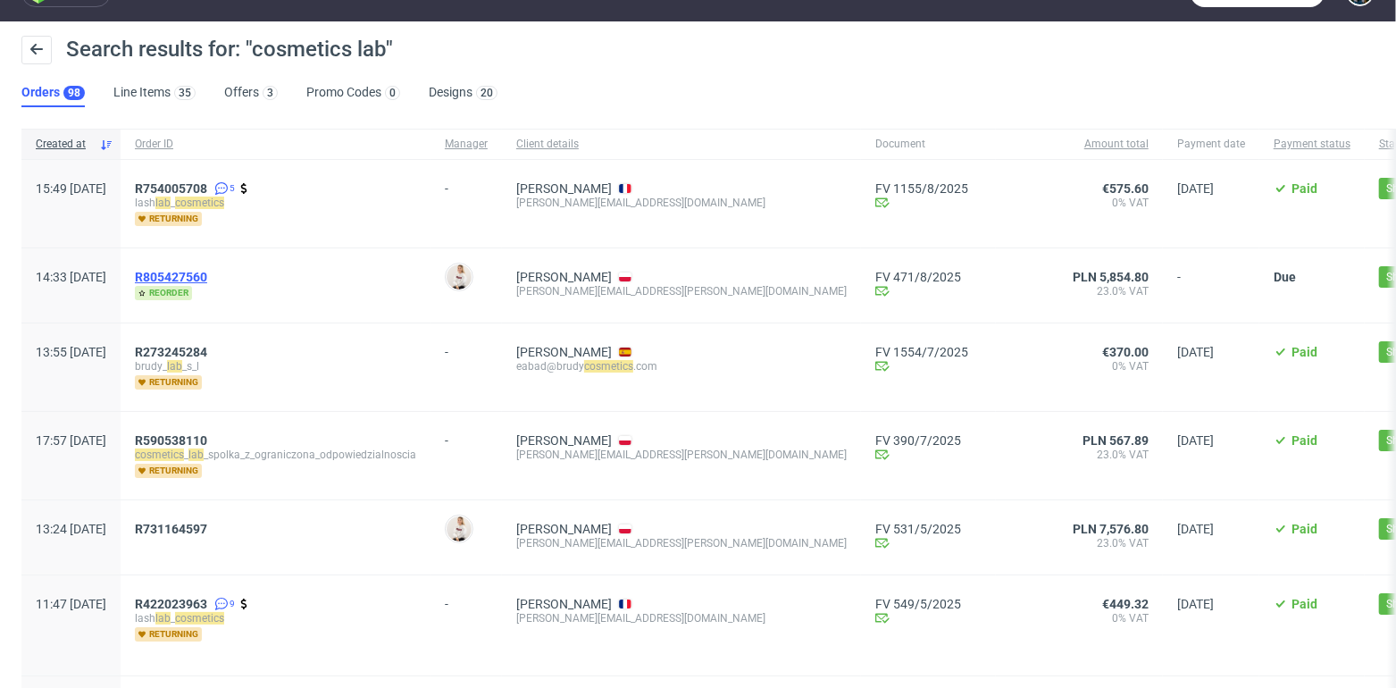
click at [207, 272] on span "R805427560" at bounding box center [171, 277] width 72 height 14
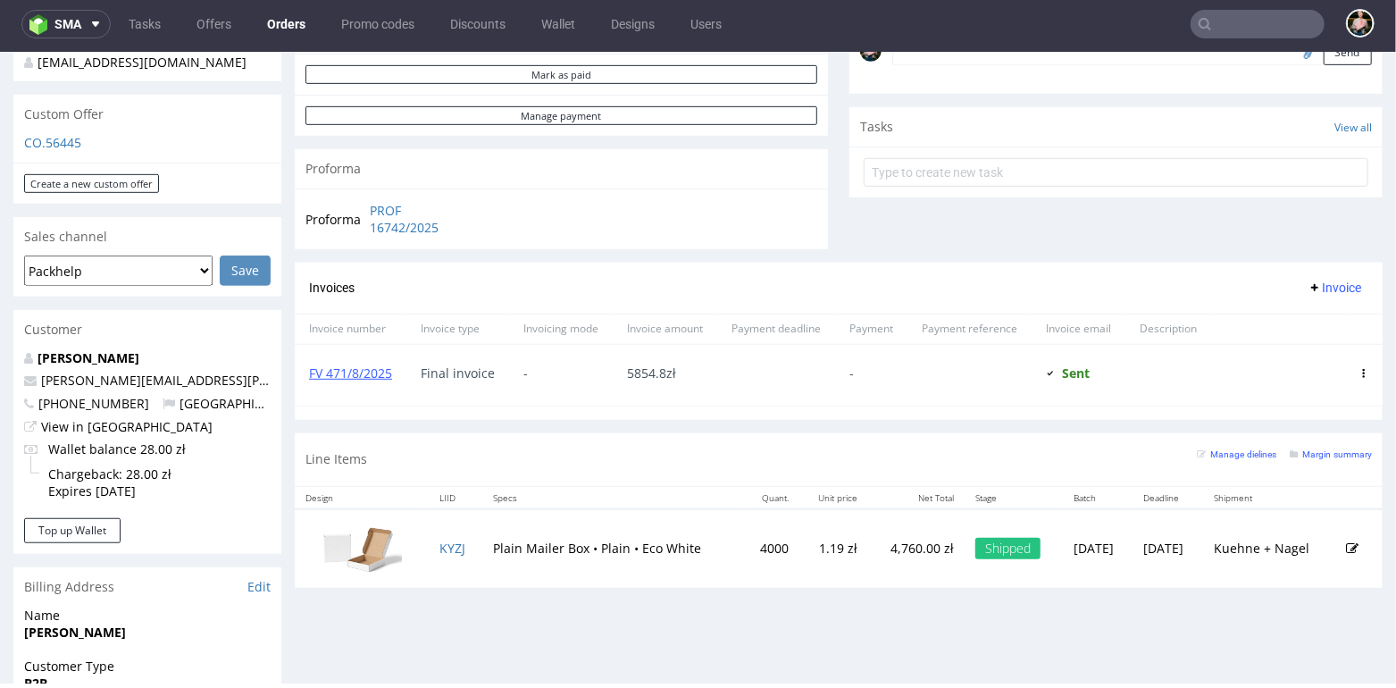
scroll to position [590, 0]
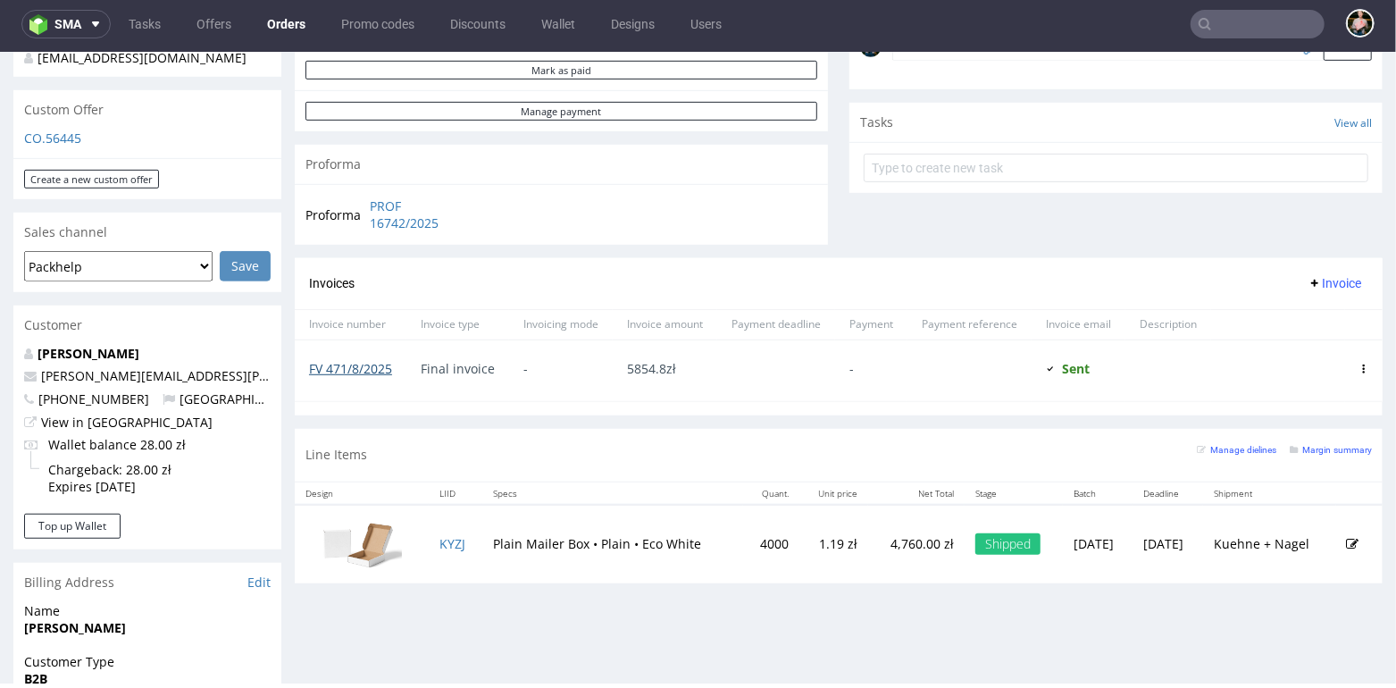
click at [348, 359] on link "FV 471/8/2025" at bounding box center [350, 367] width 83 height 17
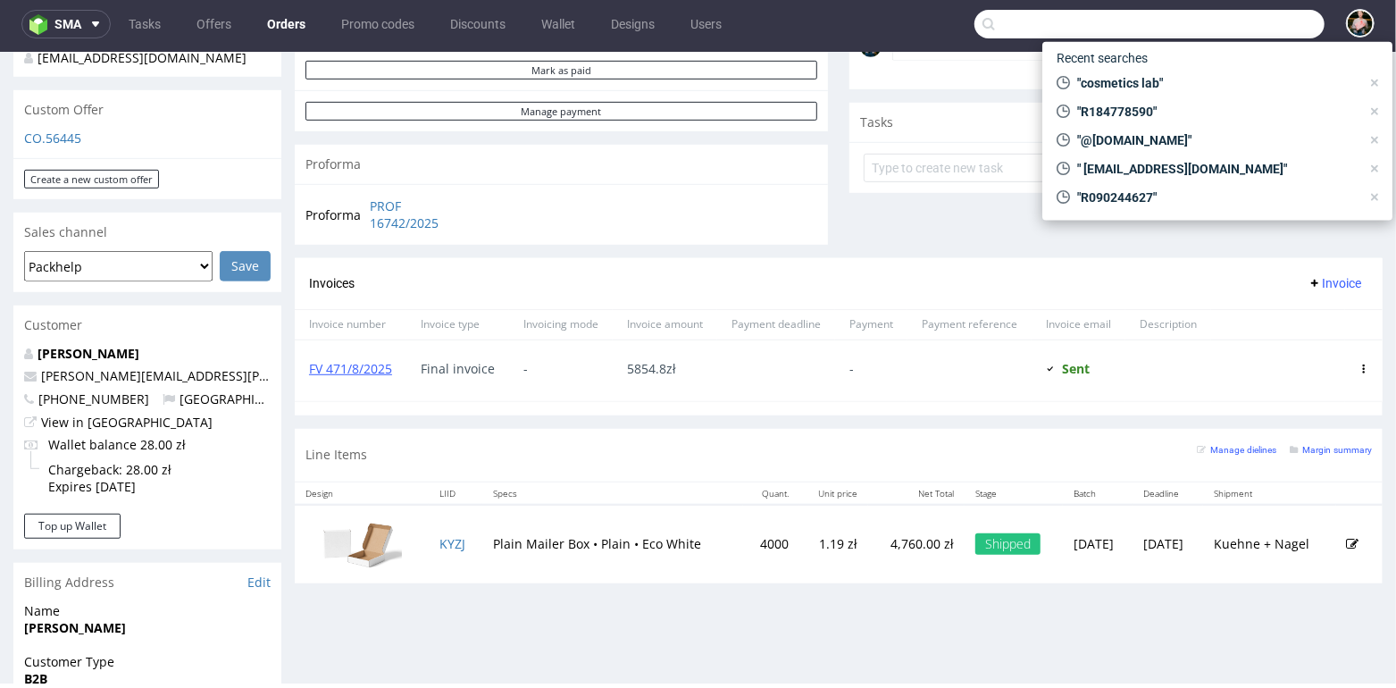
click at [1241, 27] on input "text" at bounding box center [1149, 24] width 350 height 29
paste input "R639629350"
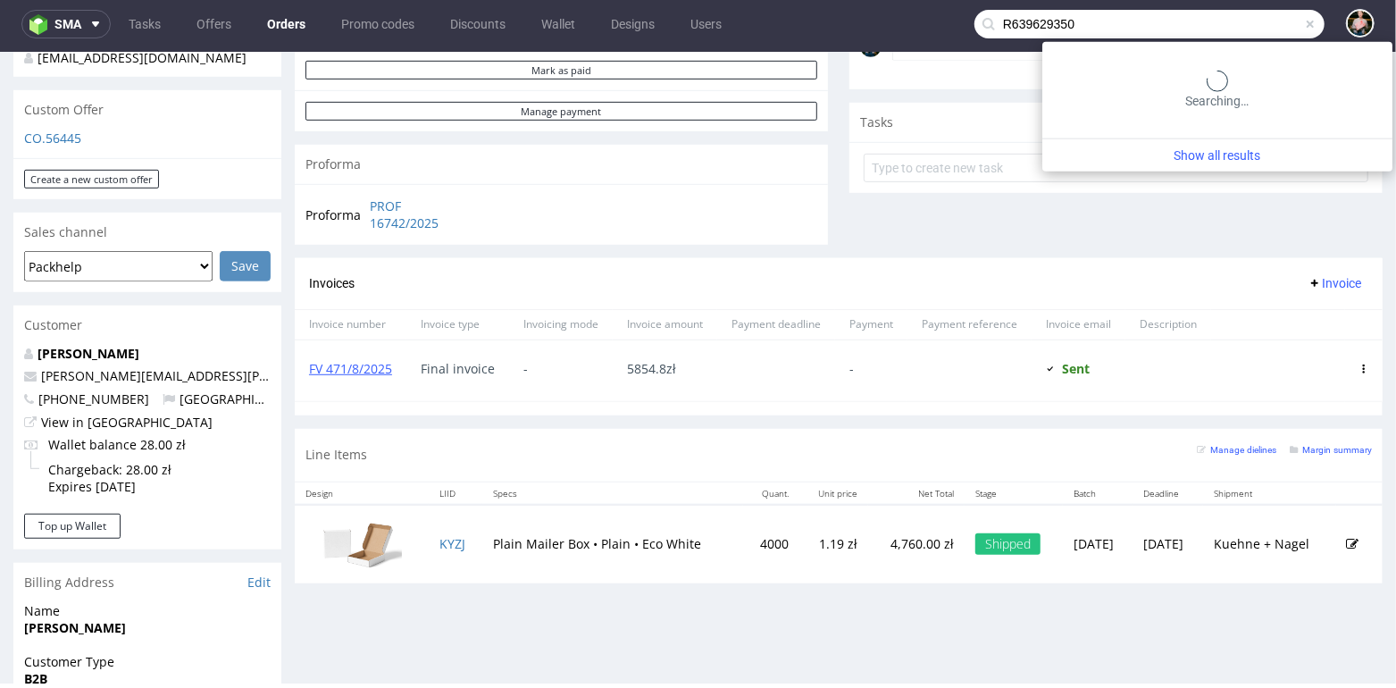
type input "R639629350"
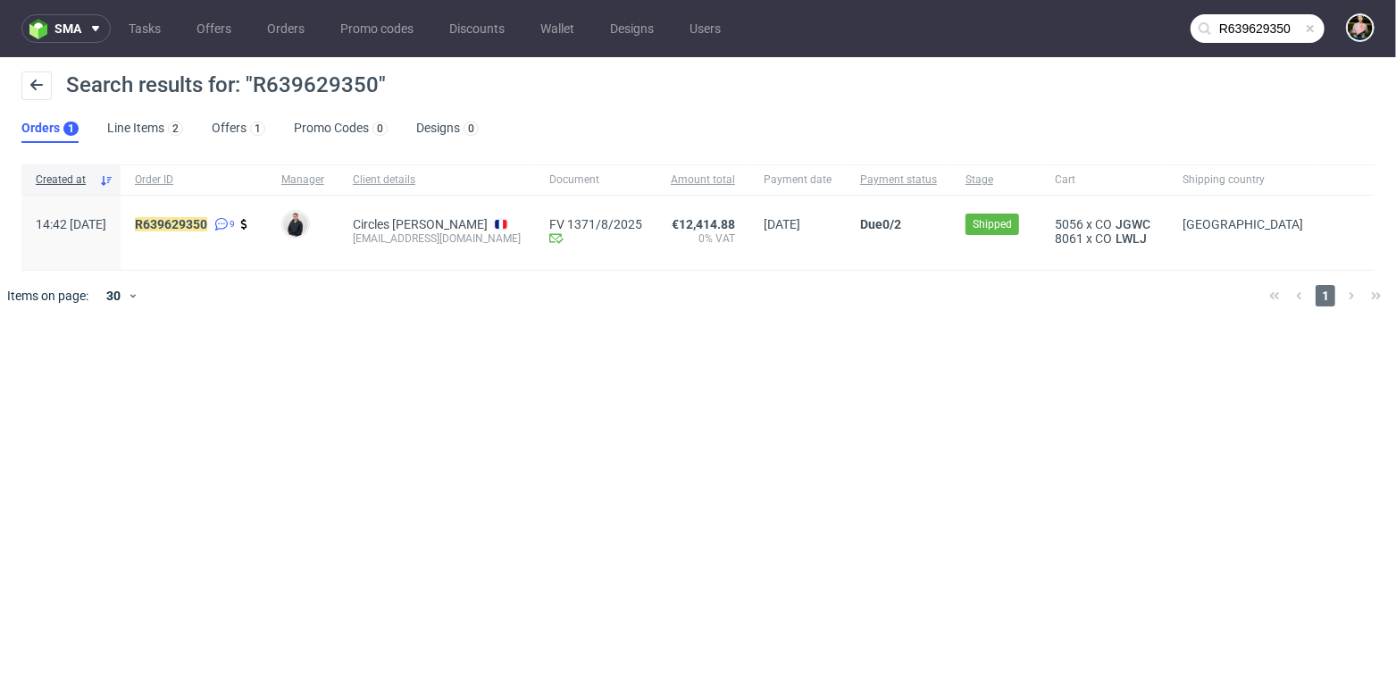
click at [220, 212] on div "R639629350 9" at bounding box center [194, 233] width 146 height 74
click at [207, 224] on mark "R639629350" at bounding box center [171, 224] width 72 height 14
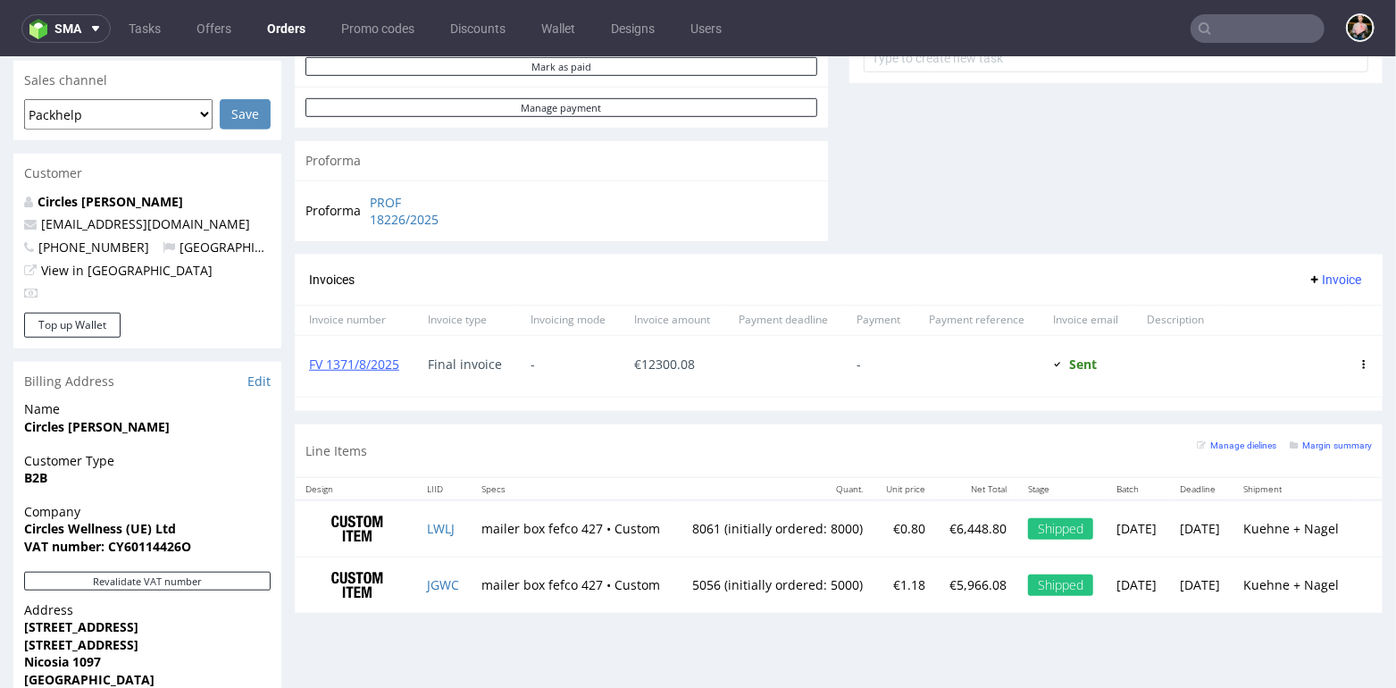
scroll to position [743, 0]
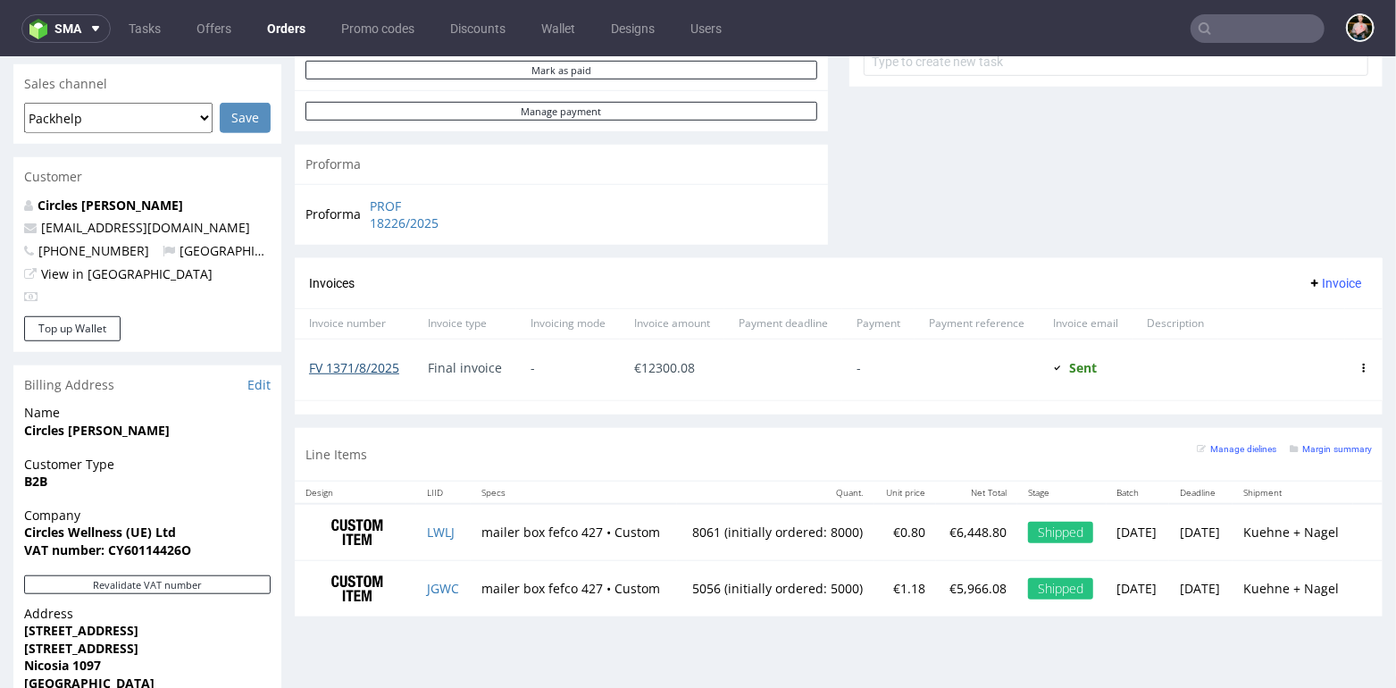
click at [351, 366] on link "FV 1371/8/2025" at bounding box center [354, 366] width 90 height 17
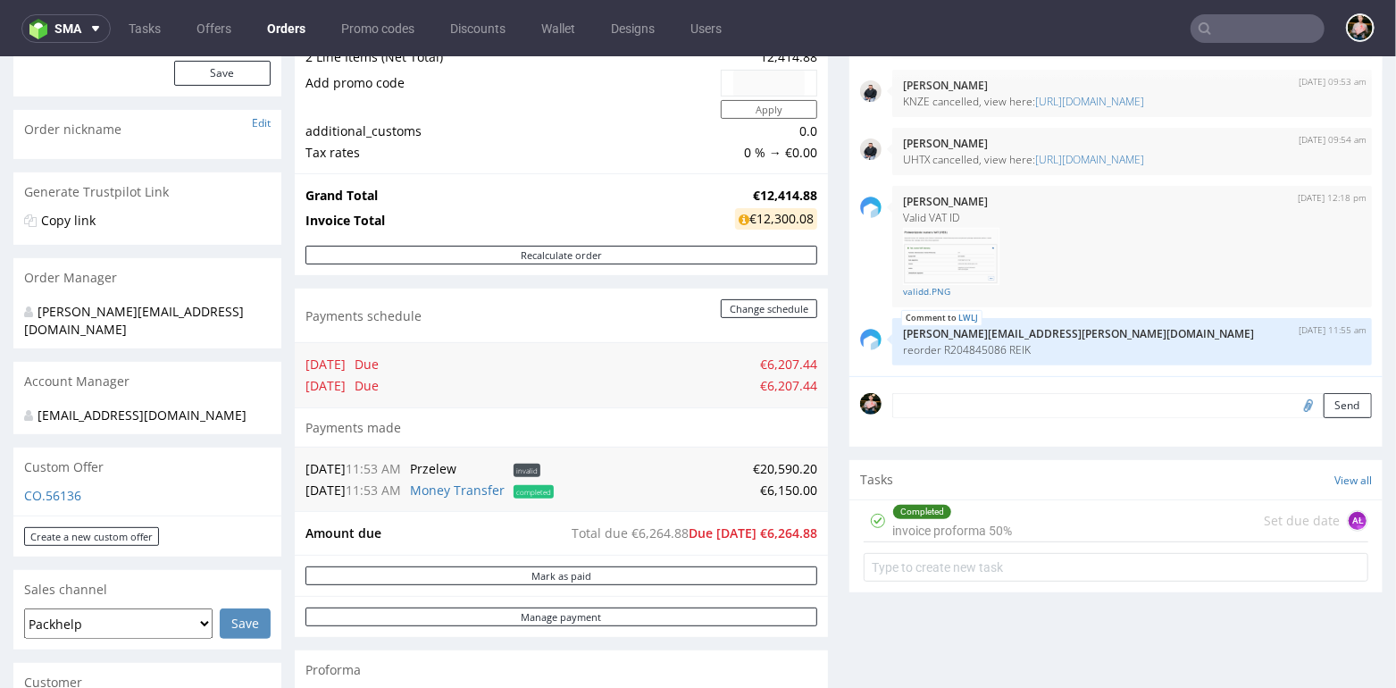
scroll to position [238, 0]
